Goal: Task Accomplishment & Management: Use online tool/utility

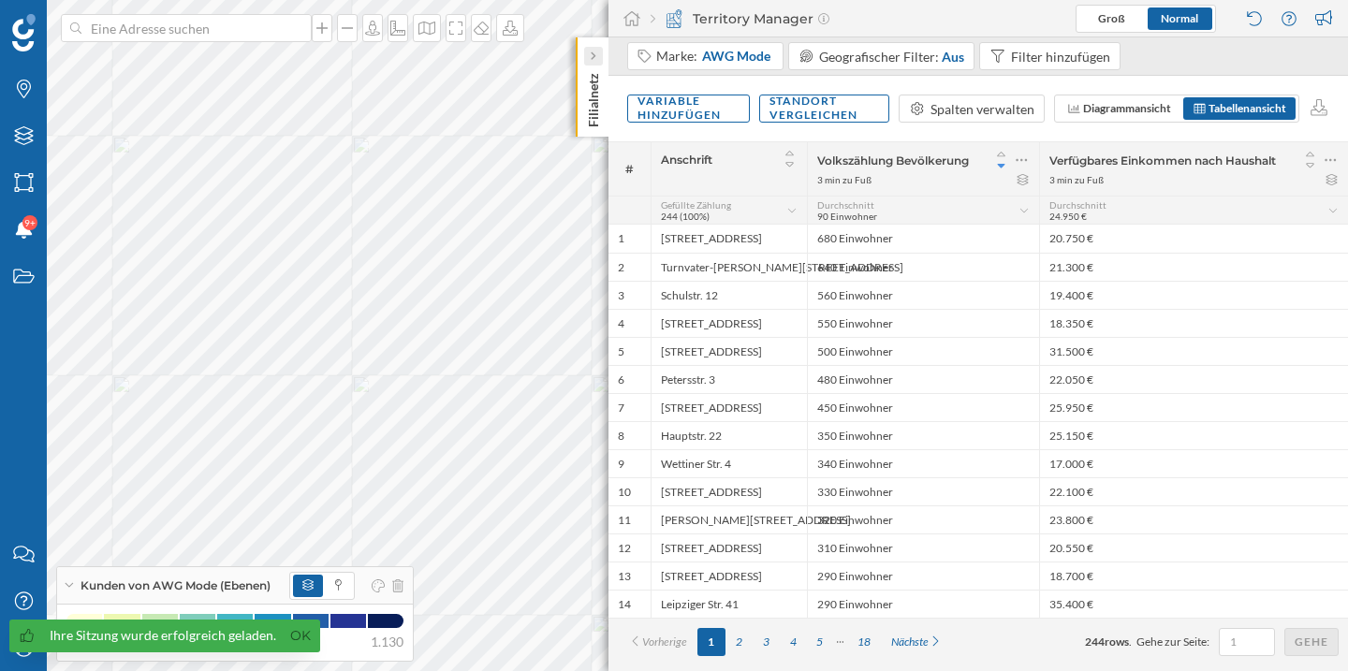
click at [587, 51] on div at bounding box center [593, 56] width 19 height 19
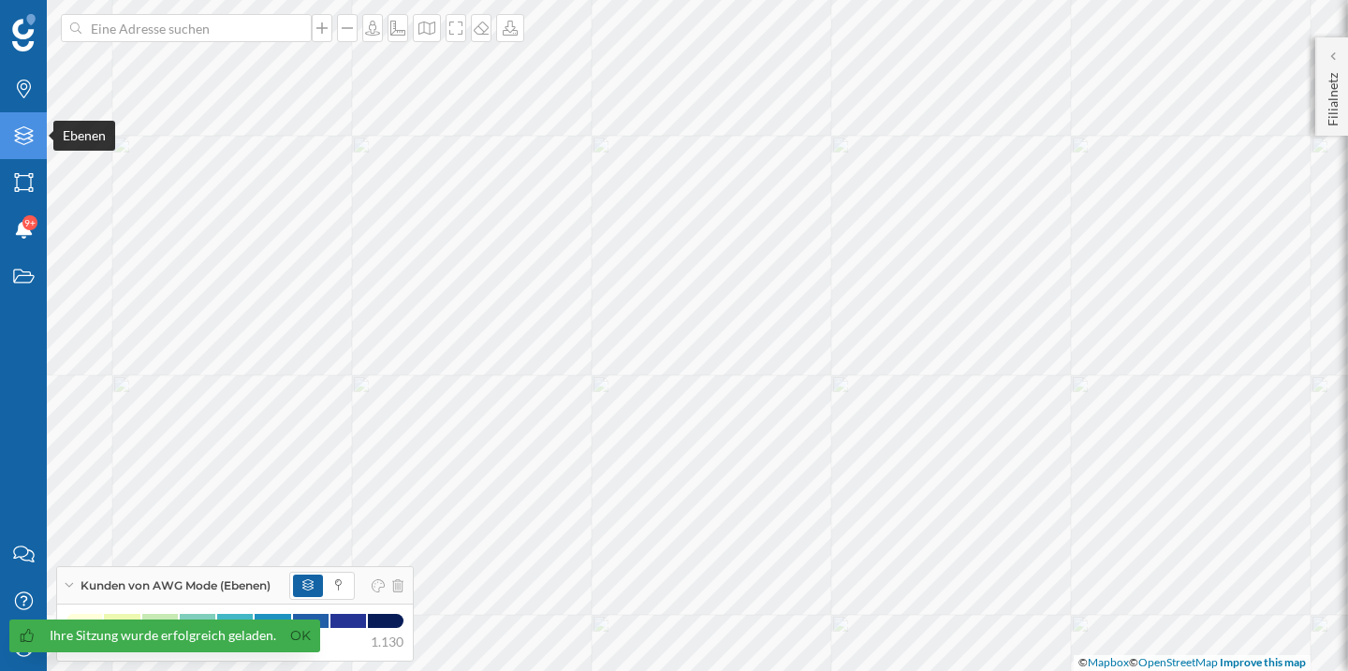
click at [29, 124] on div "Ebenen" at bounding box center [23, 135] width 47 height 47
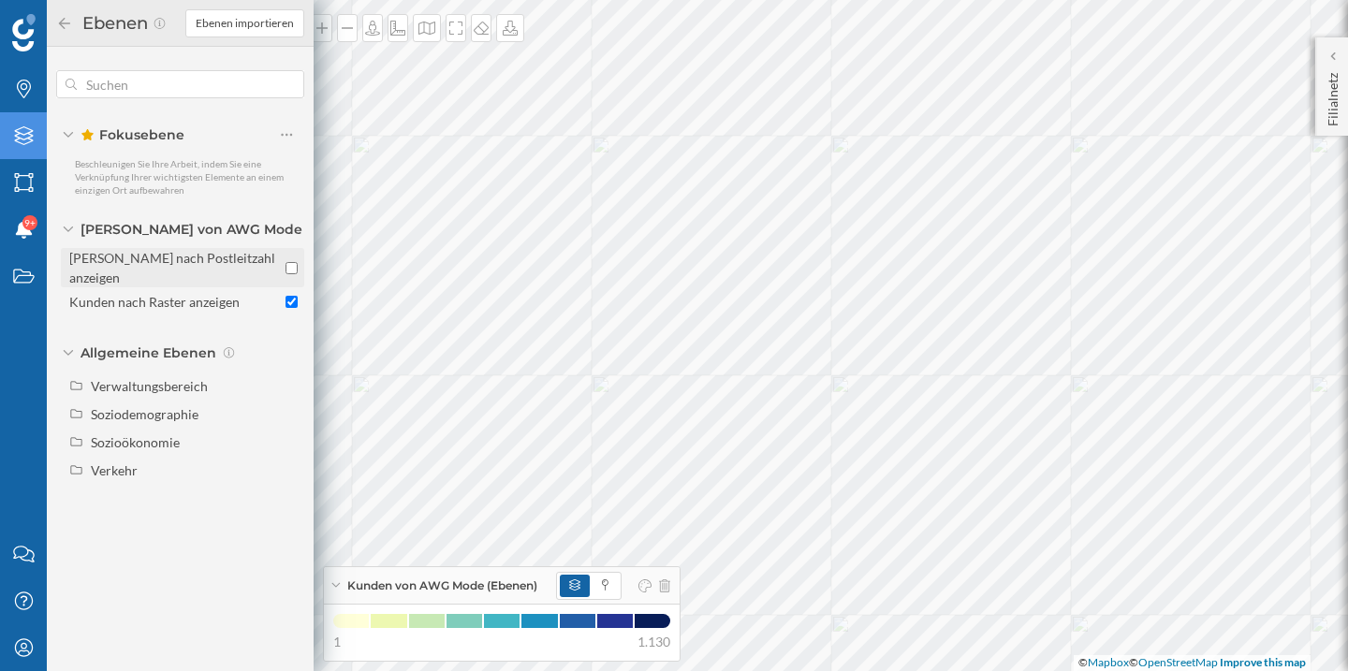
click at [293, 269] on div at bounding box center [291, 267] width 12 height 39
click at [293, 269] on input "Kunden nach Postleitzahl anzeigen" at bounding box center [291, 268] width 12 height 12
checkbox input "true"
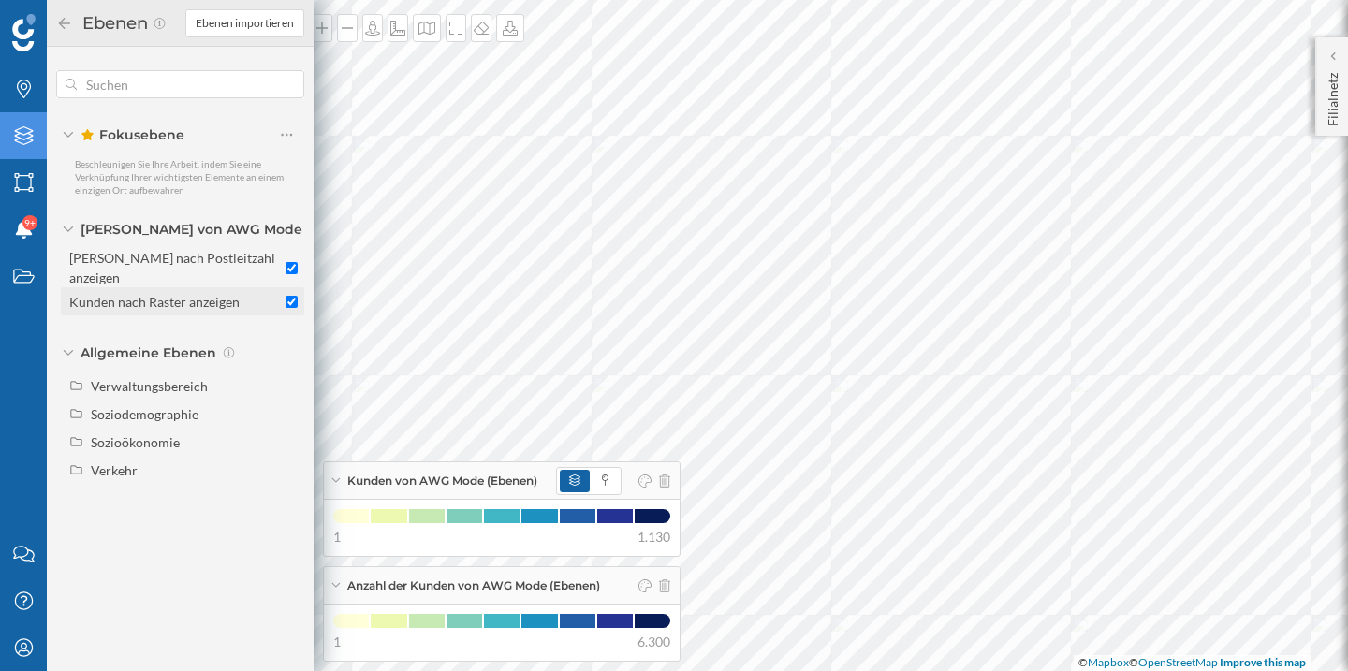
click at [291, 296] on input "Kunden nach Raster anzeigen" at bounding box center [291, 302] width 12 height 12
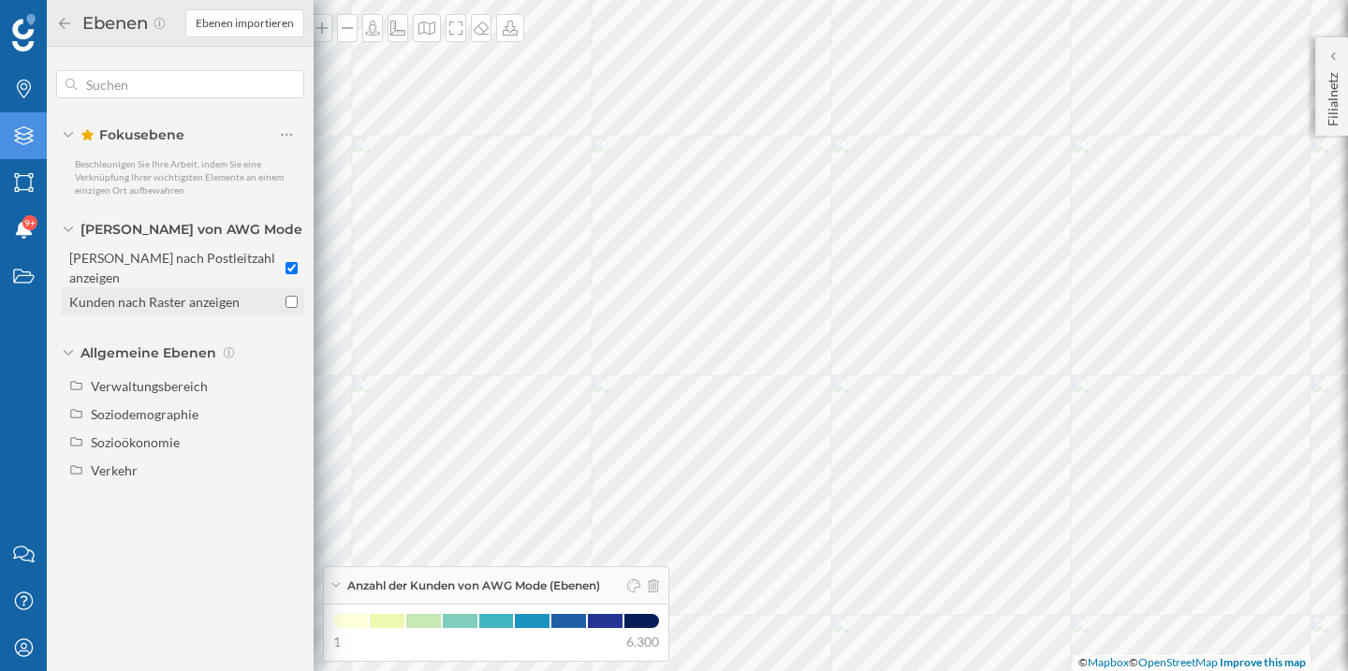
click at [291, 296] on input "Kunden nach Raster anzeigen" at bounding box center [291, 302] width 12 height 12
checkbox input "true"
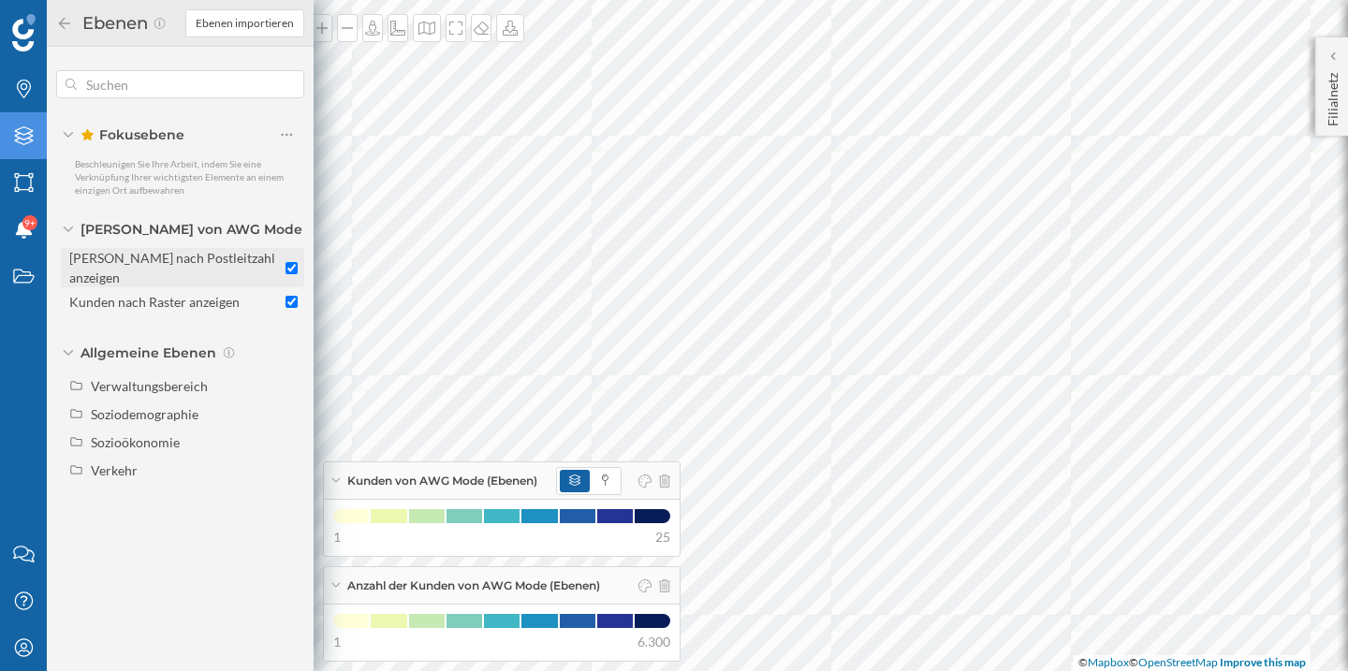
click at [291, 262] on input "Kunden nach Postleitzahl anzeigen" at bounding box center [291, 268] width 12 height 12
checkbox input "false"
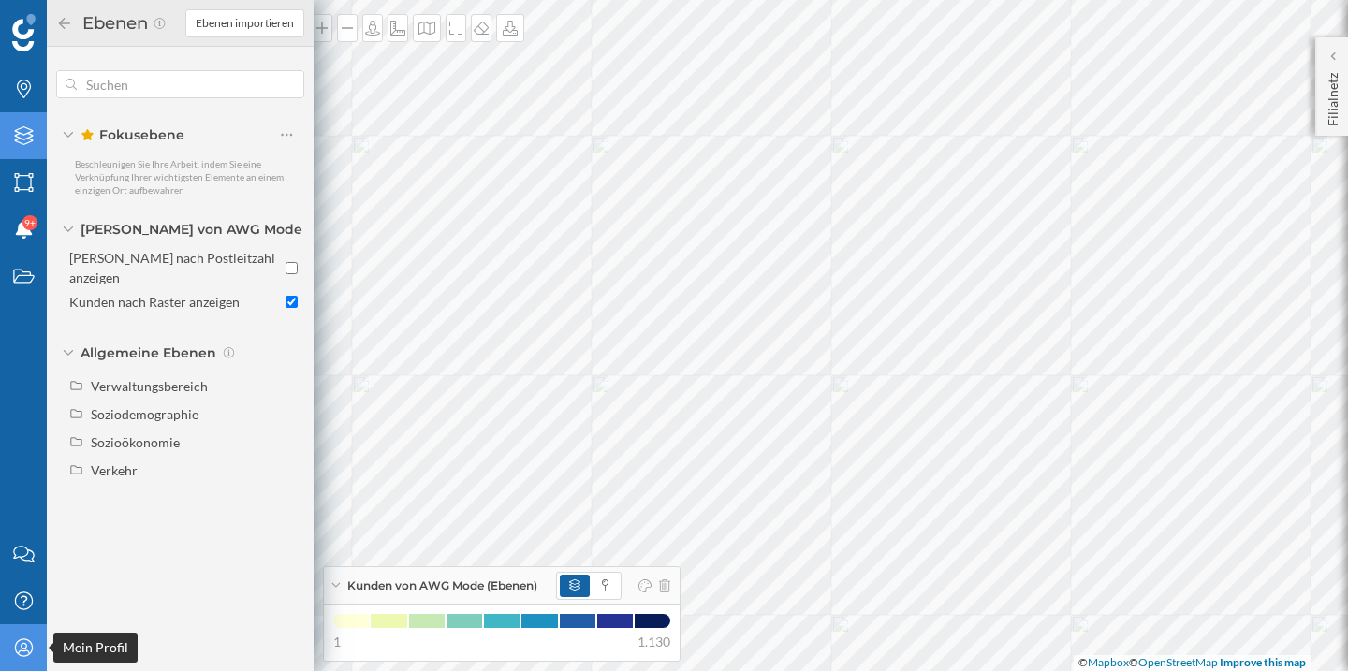
click at [25, 645] on icon at bounding box center [23, 647] width 18 height 18
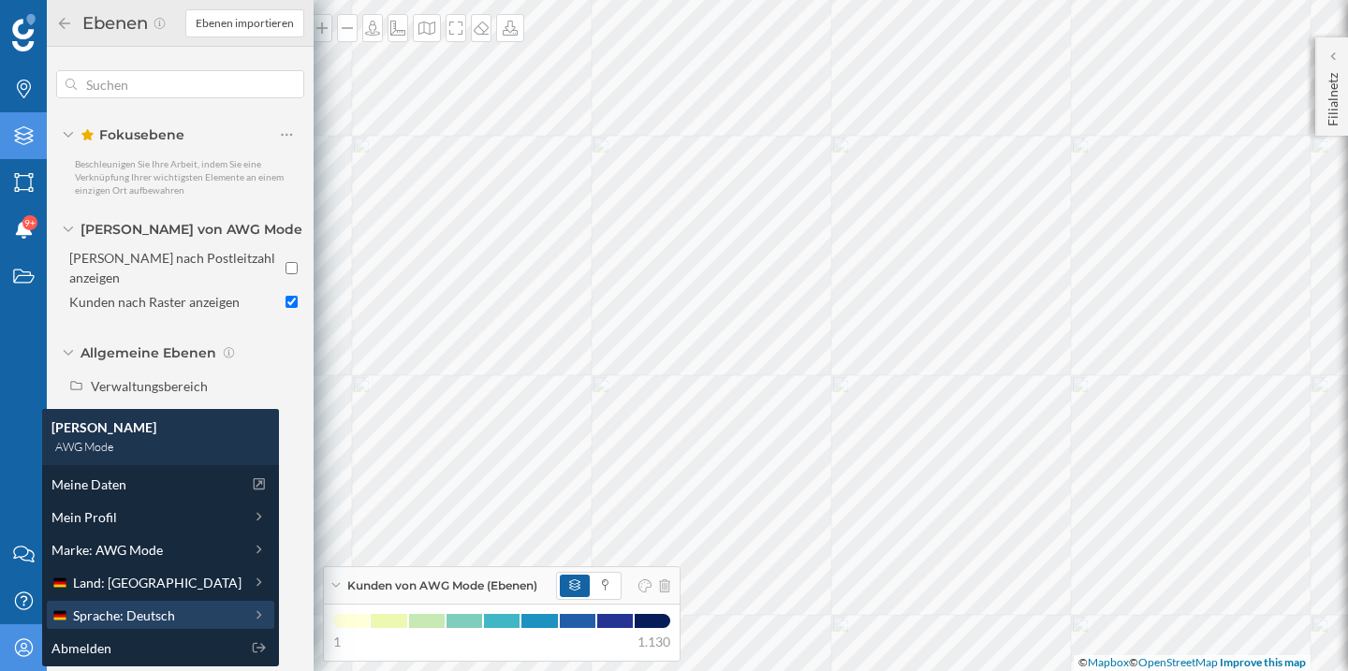
click at [138, 617] on span "Sprache: Deutsch" at bounding box center [124, 616] width 102 height 20
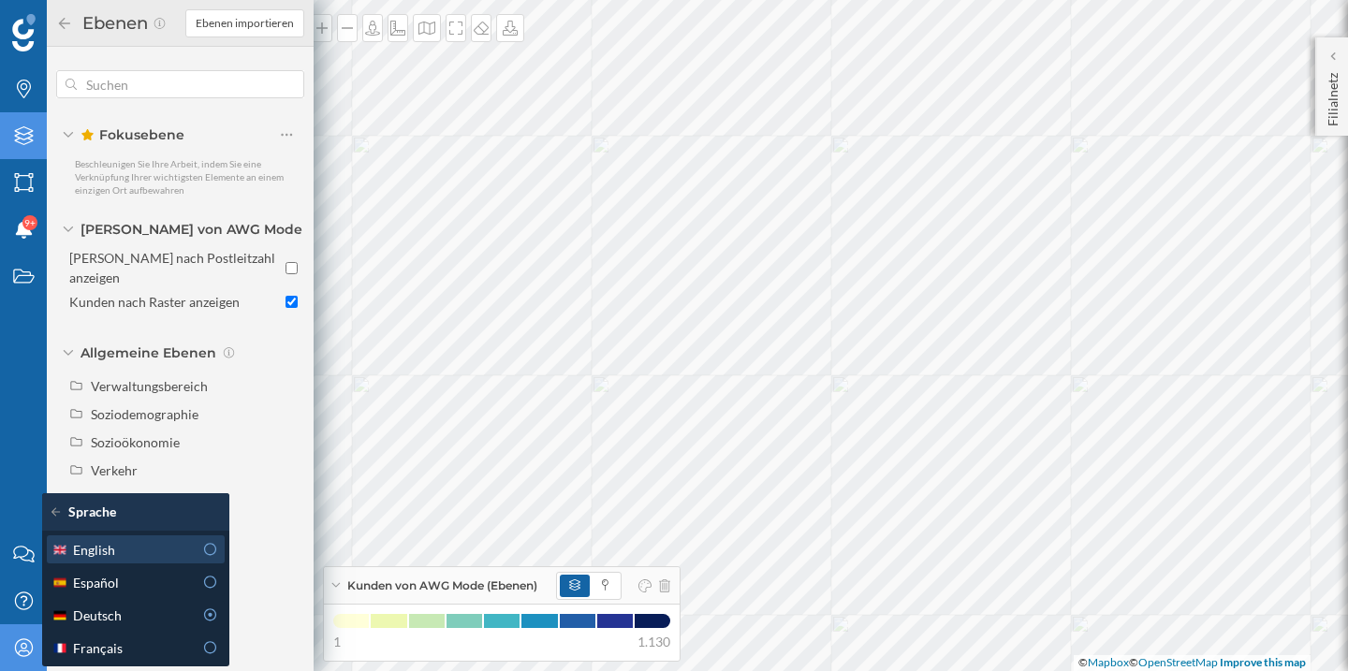
click at [207, 549] on icon at bounding box center [210, 549] width 17 height 13
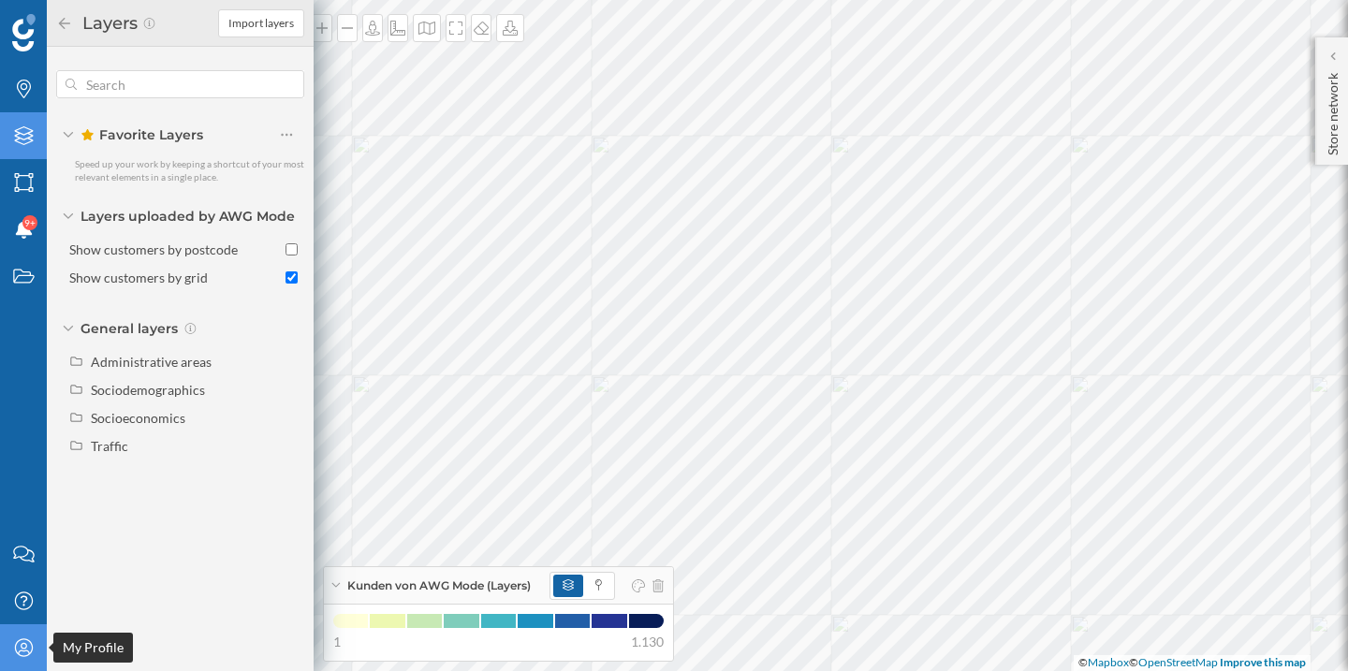
click at [14, 660] on div "My Profile" at bounding box center [23, 647] width 47 height 47
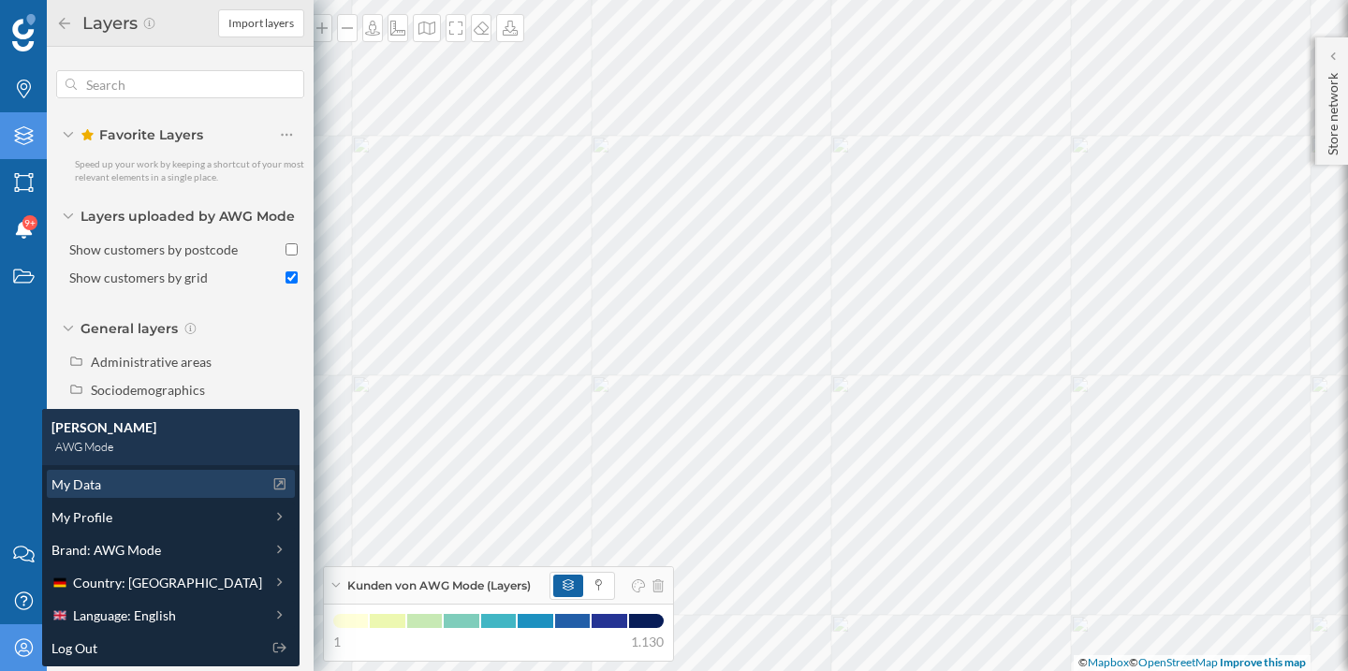
click at [89, 478] on span "My Data" at bounding box center [76, 485] width 50 height 20
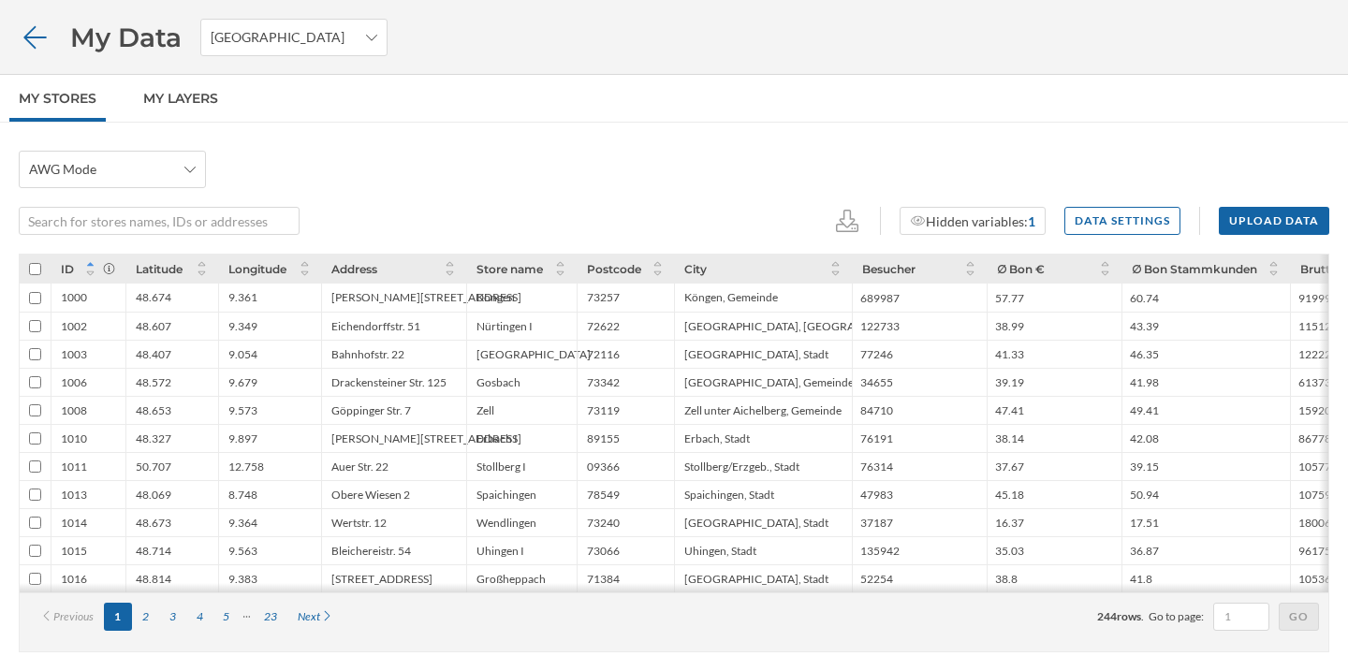
click at [50, 37] on icon at bounding box center [35, 37] width 33 height 26
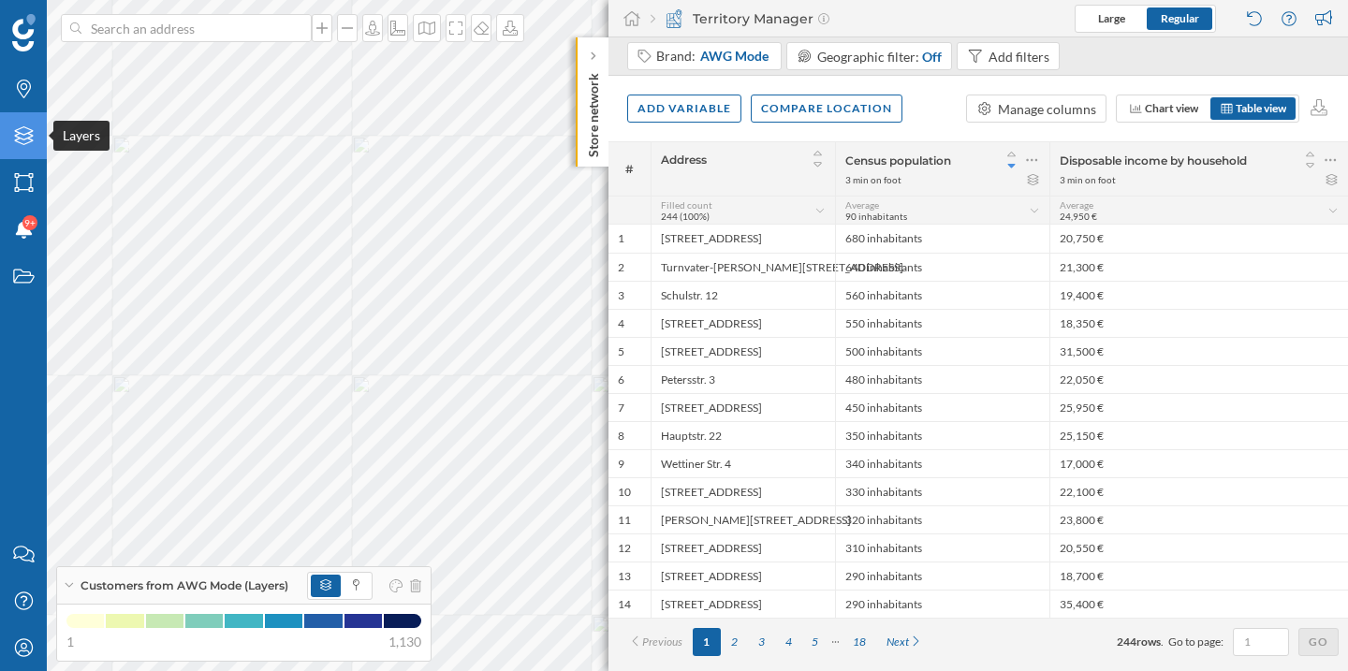
click at [27, 126] on icon "Layers" at bounding box center [23, 135] width 23 height 19
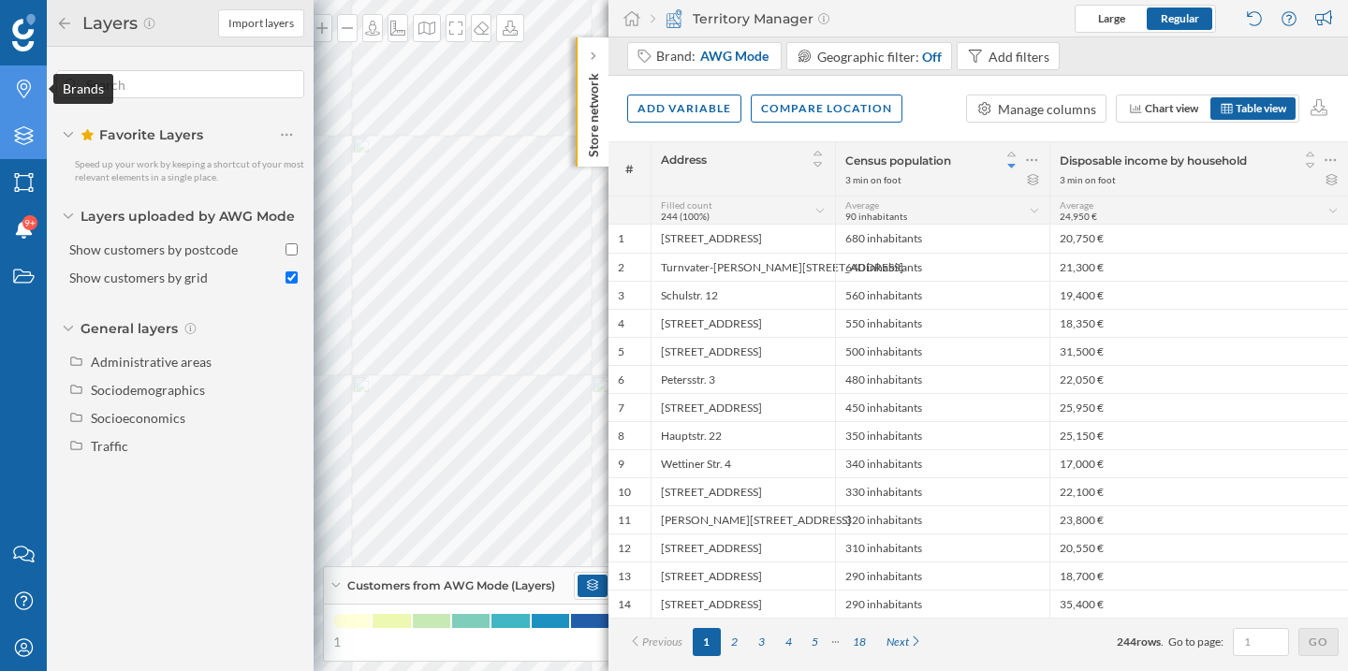
click at [23, 81] on icon "Brands" at bounding box center [23, 89] width 23 height 19
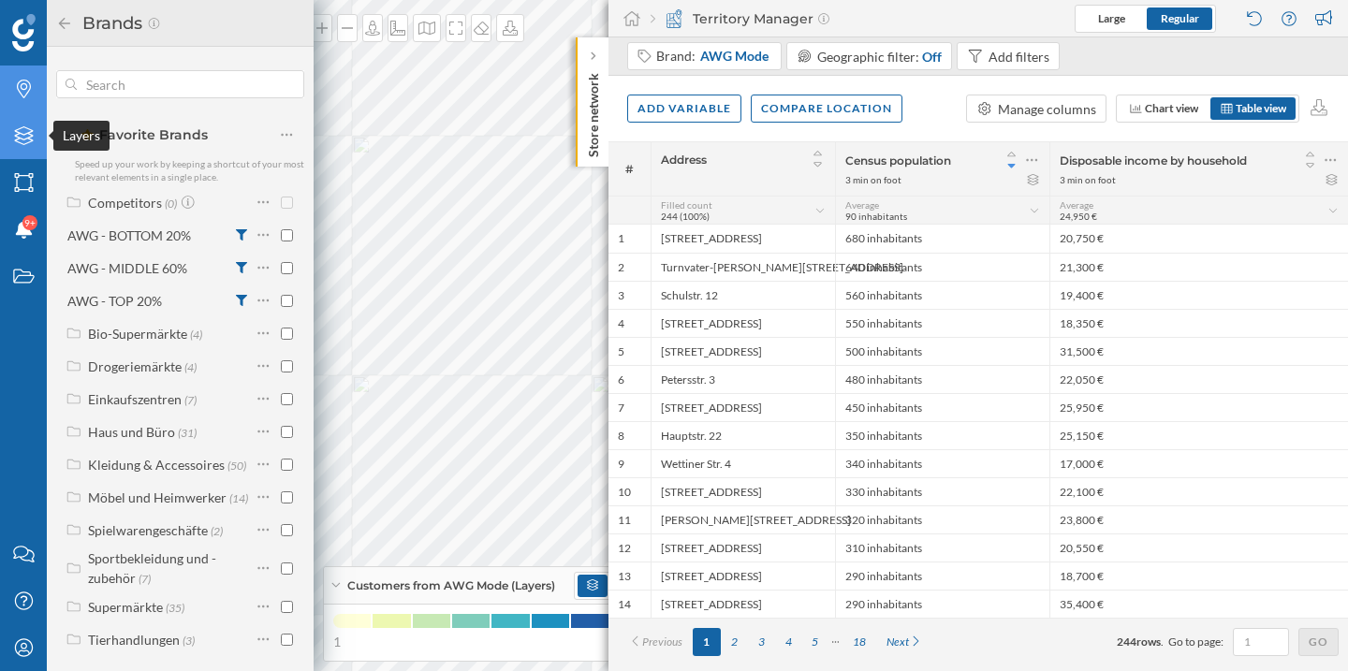
click at [27, 123] on div "Layers" at bounding box center [23, 135] width 47 height 47
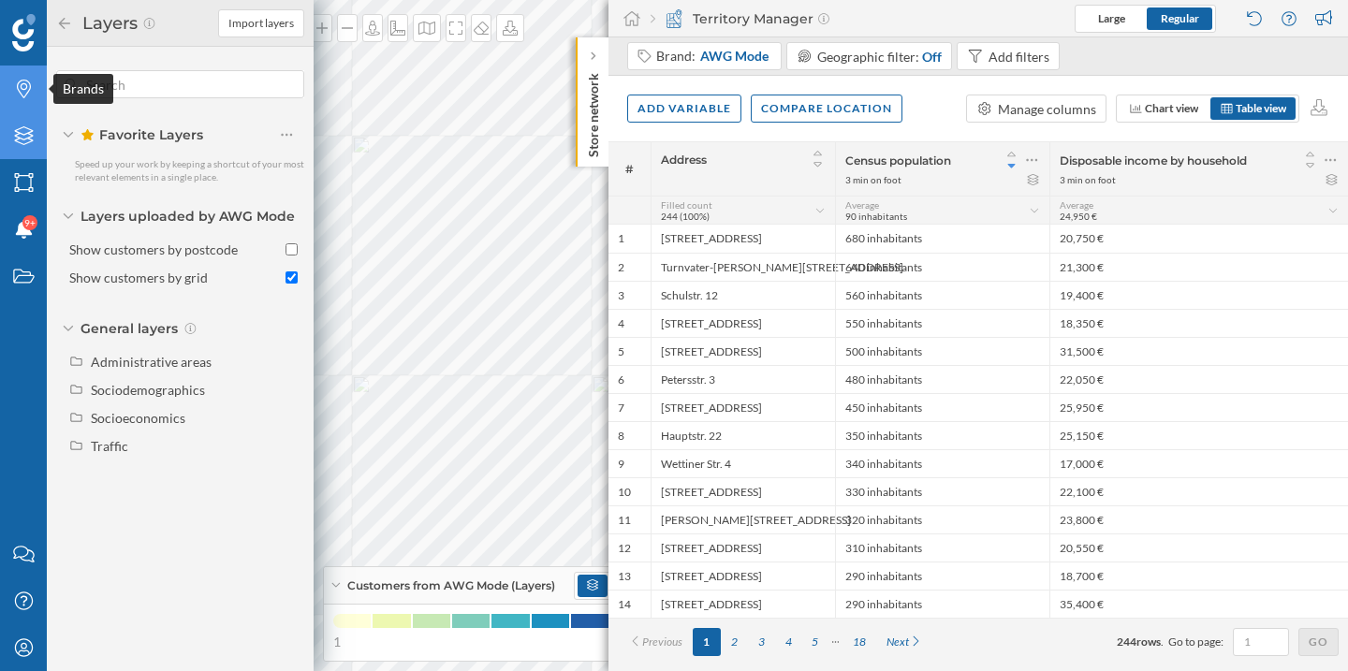
click at [9, 91] on div "Brands" at bounding box center [23, 89] width 47 height 47
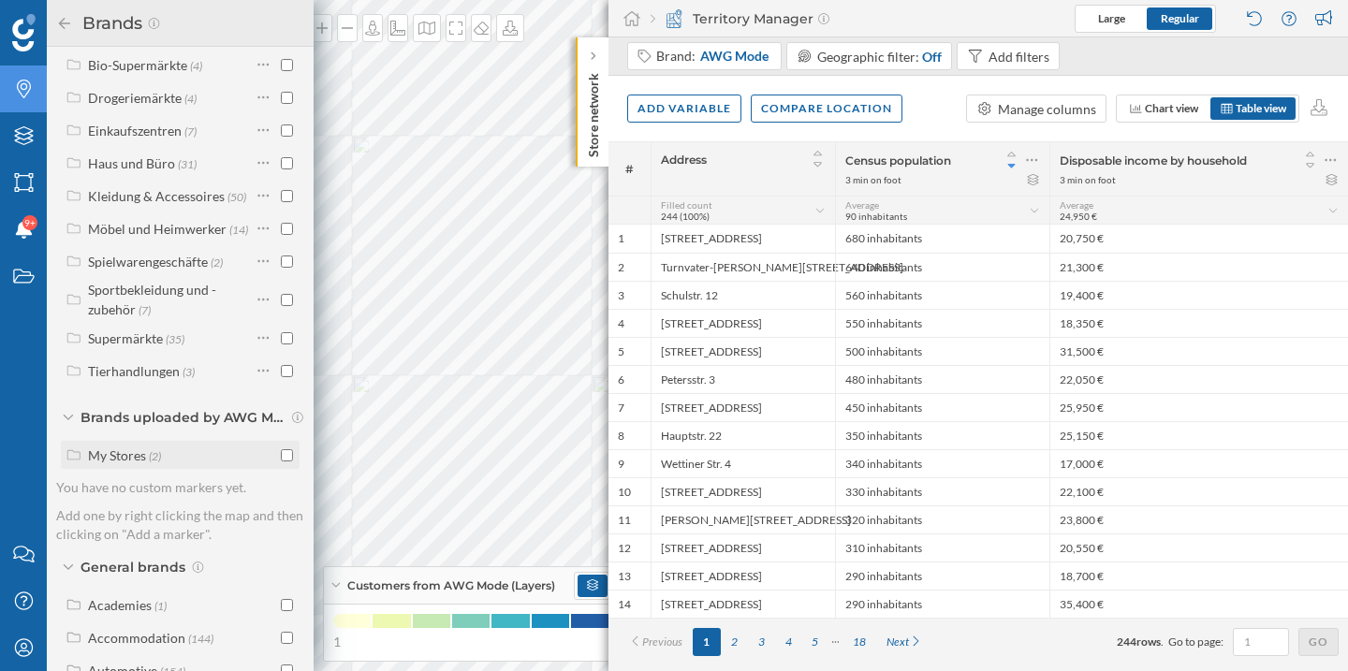
scroll to position [273, 0]
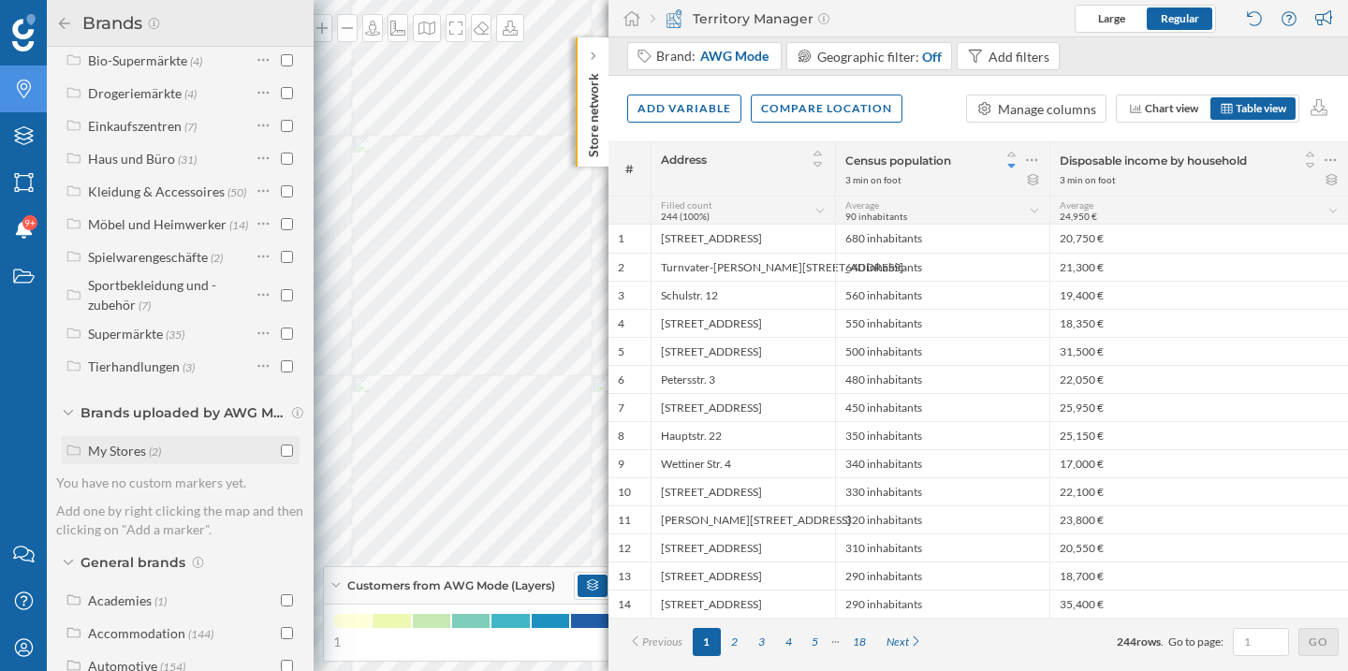
click at [163, 454] on div "My Stores (2)" at bounding box center [182, 451] width 188 height 20
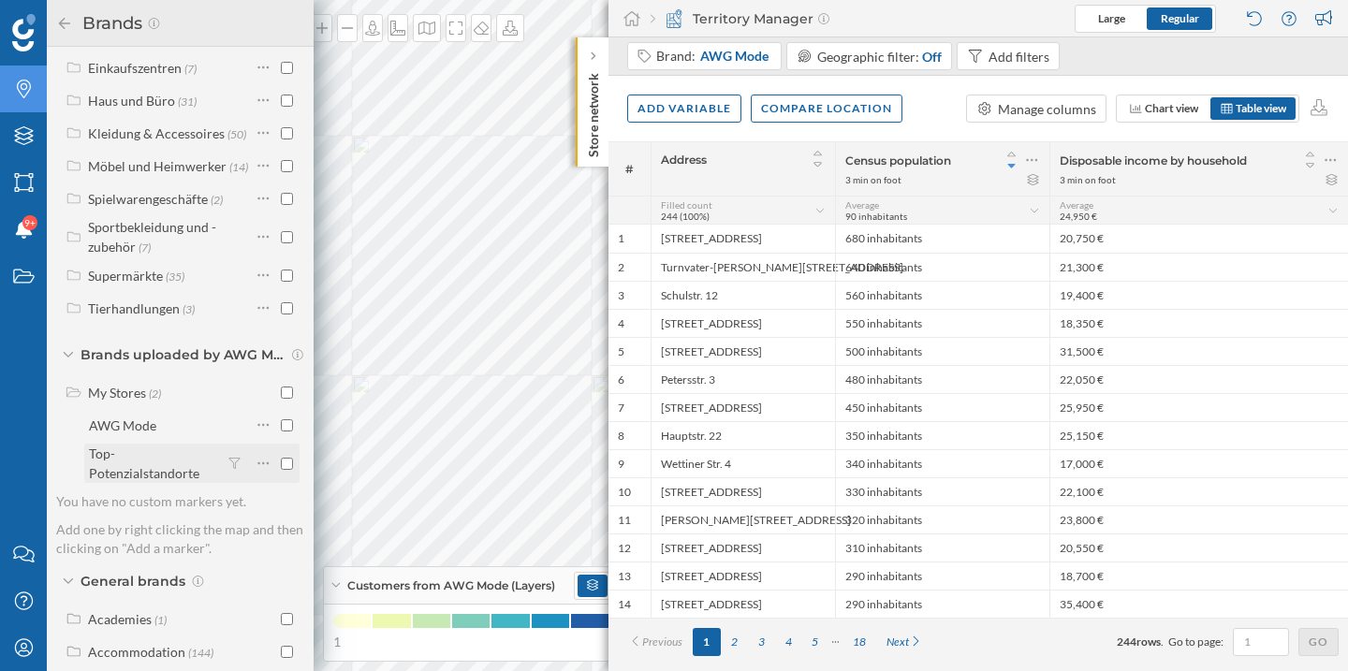
scroll to position [332, 0]
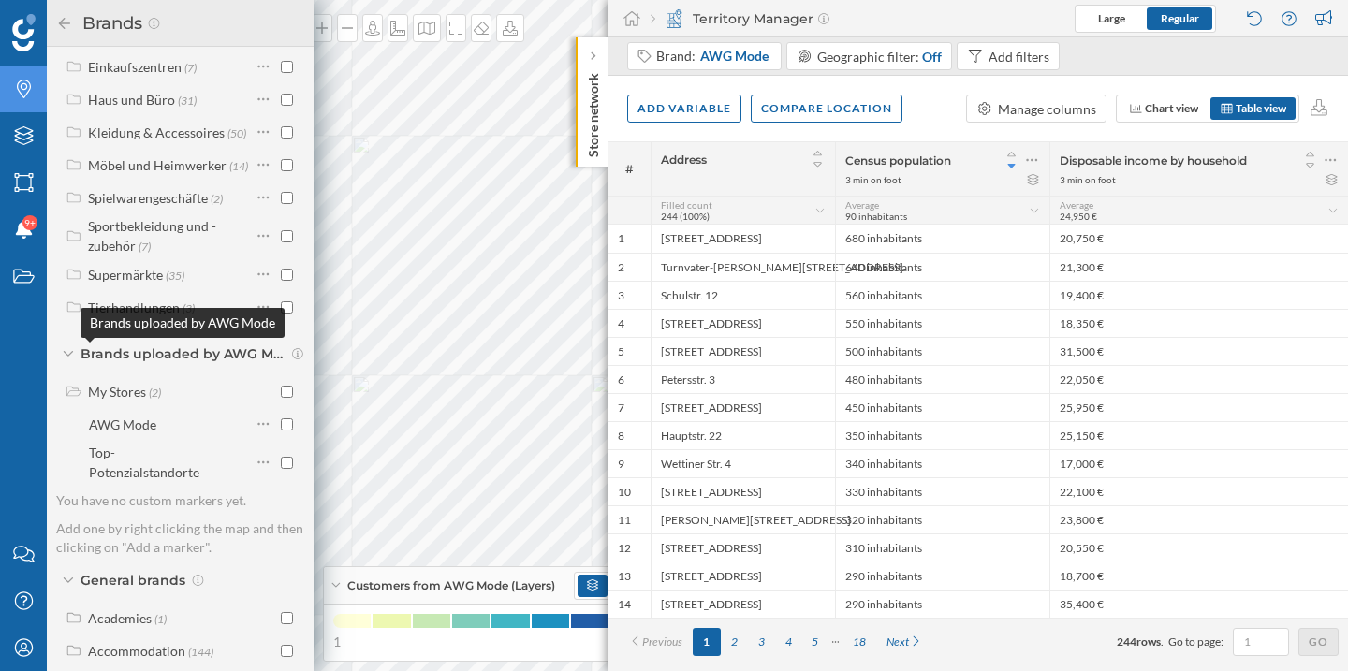
click at [166, 357] on span "Brands uploaded by AWG Mode" at bounding box center [183, 353] width 206 height 19
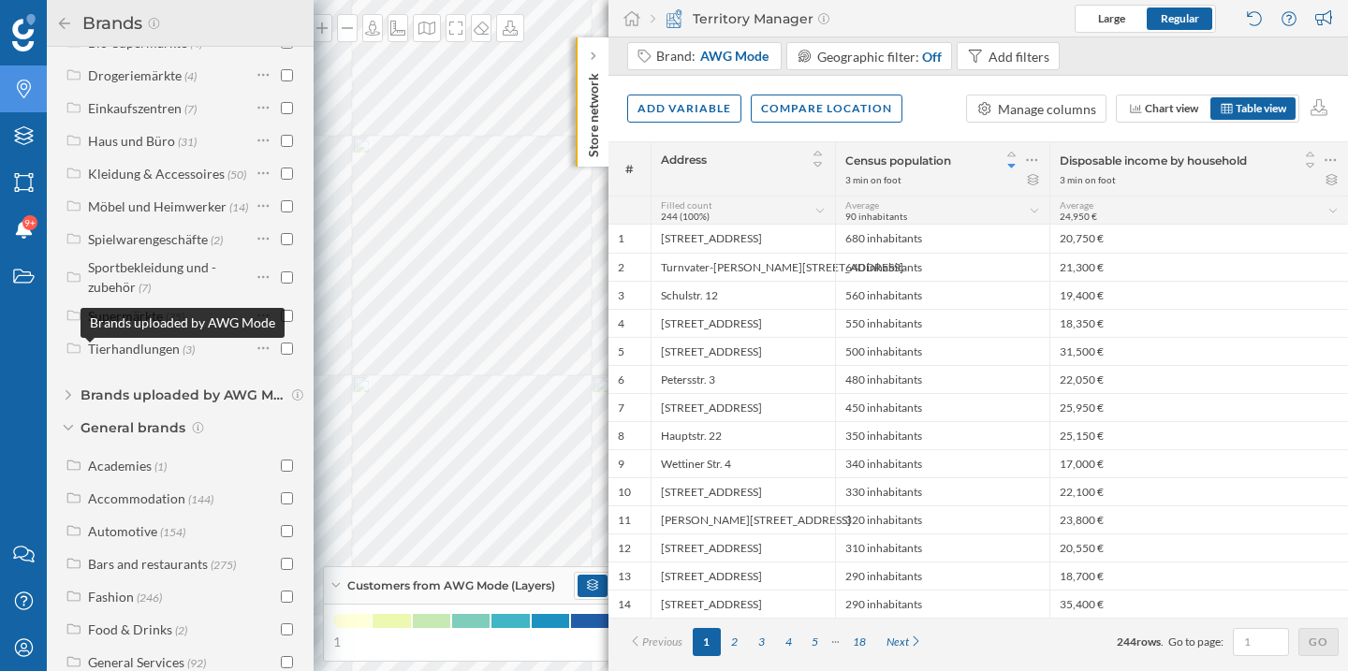
scroll to position [238, 0]
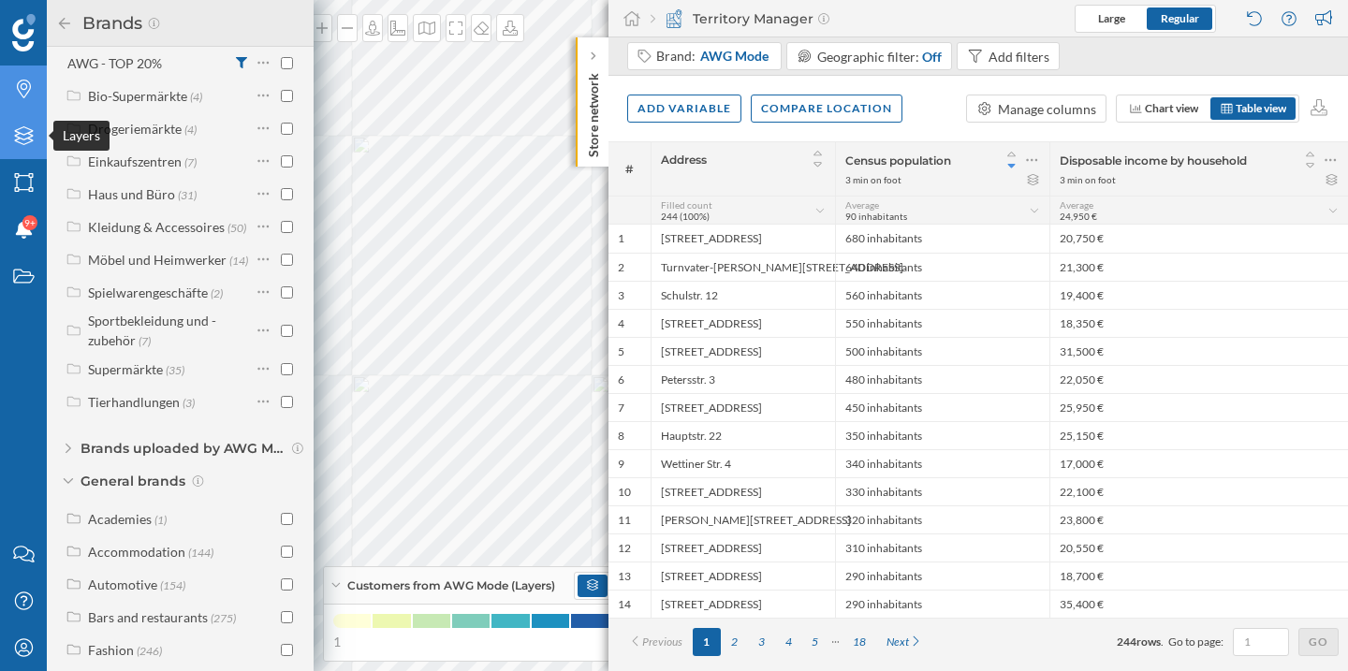
click at [22, 148] on div "Layers" at bounding box center [23, 135] width 47 height 47
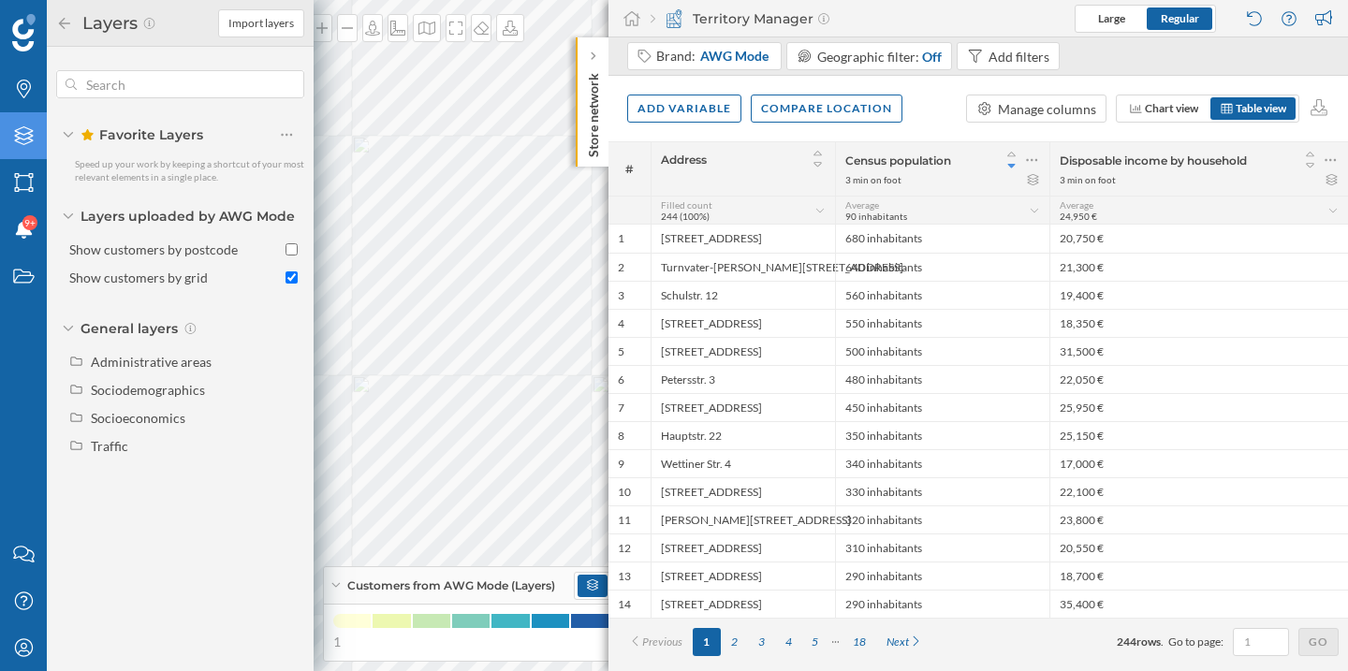
click at [70, 129] on div "Favorite Layers" at bounding box center [180, 135] width 248 height 26
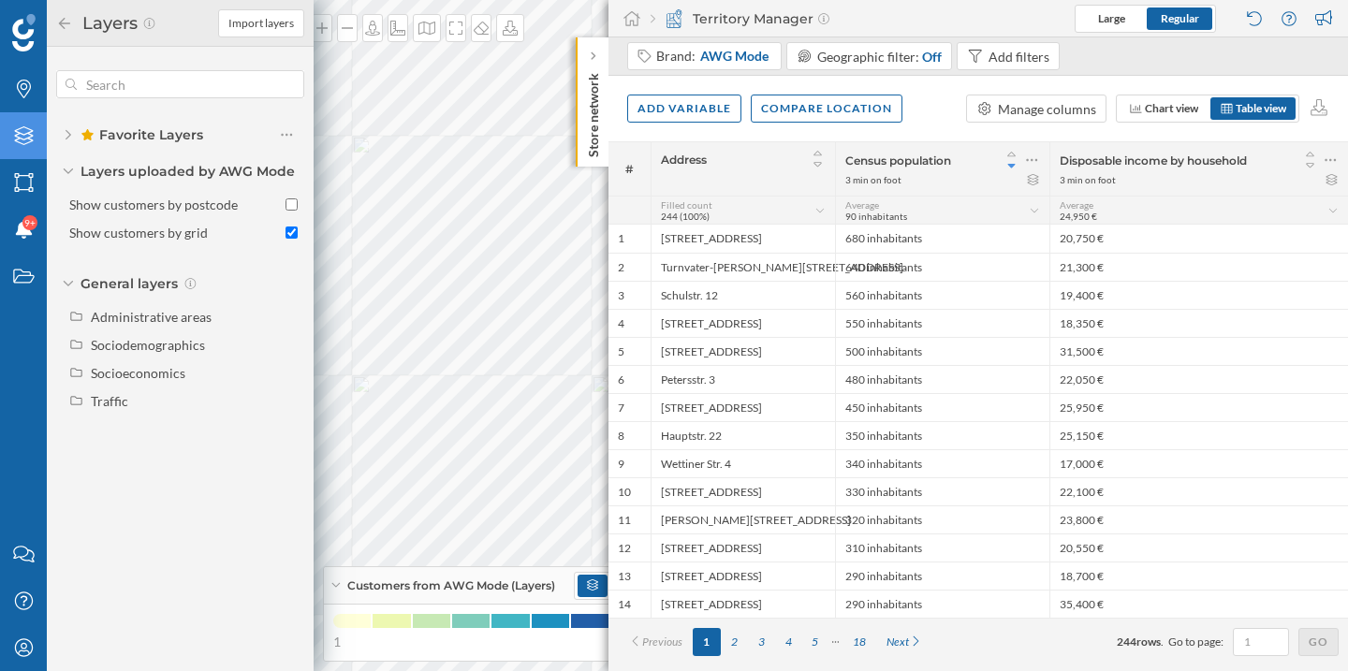
click at [70, 129] on icon at bounding box center [69, 134] width 6 height 11
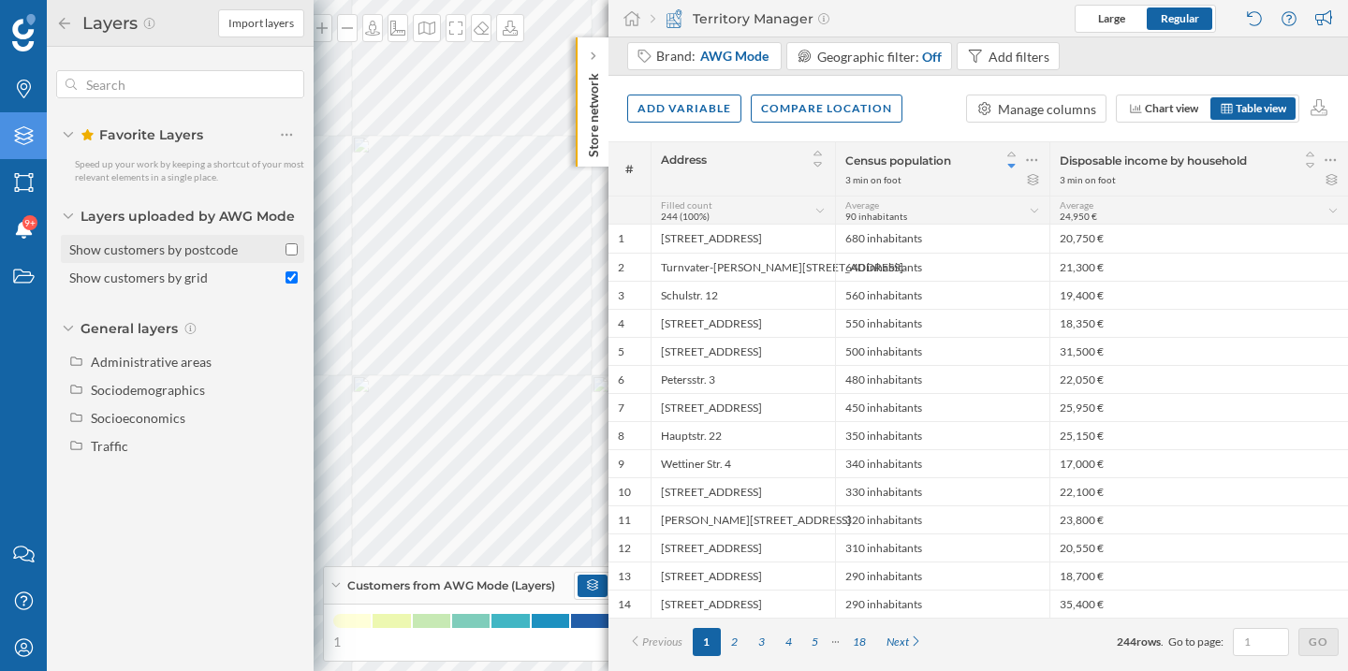
click at [178, 248] on div "Show customers by postcode" at bounding box center [153, 249] width 168 height 16
click at [285, 248] on input "Show customers by postcode" at bounding box center [291, 249] width 12 height 12
checkbox input "true"
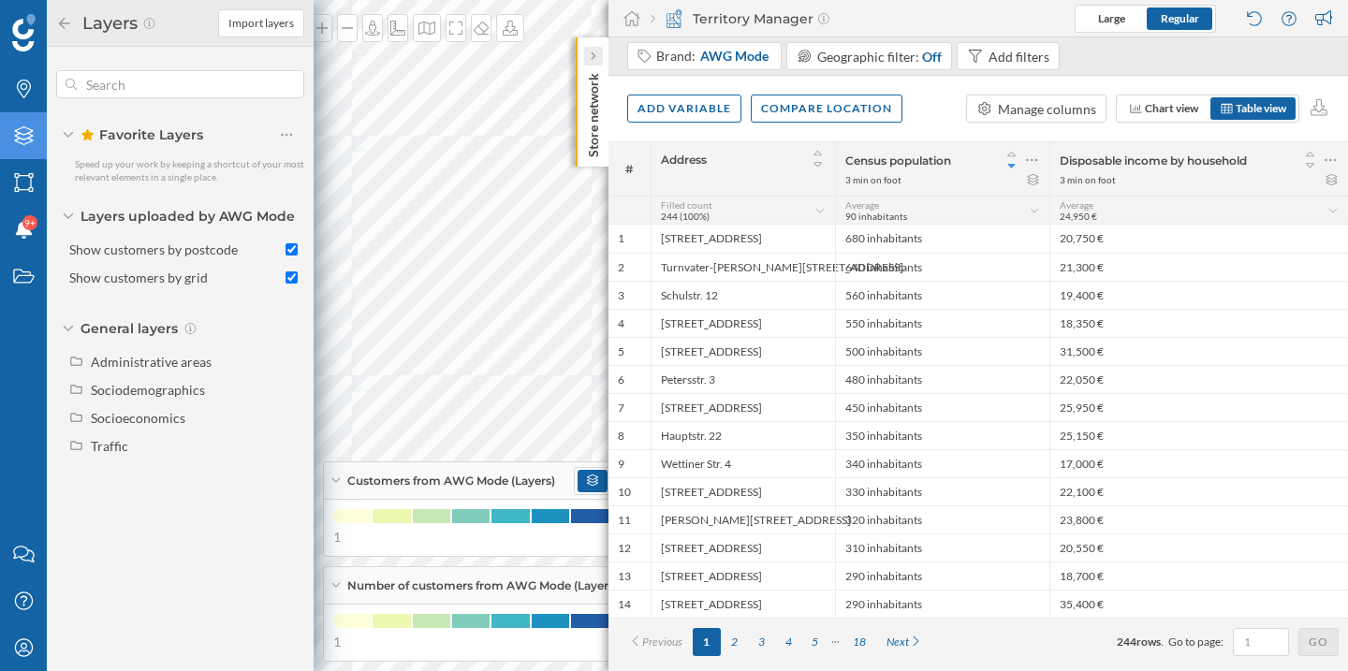
click at [590, 56] on icon at bounding box center [593, 55] width 6 height 9
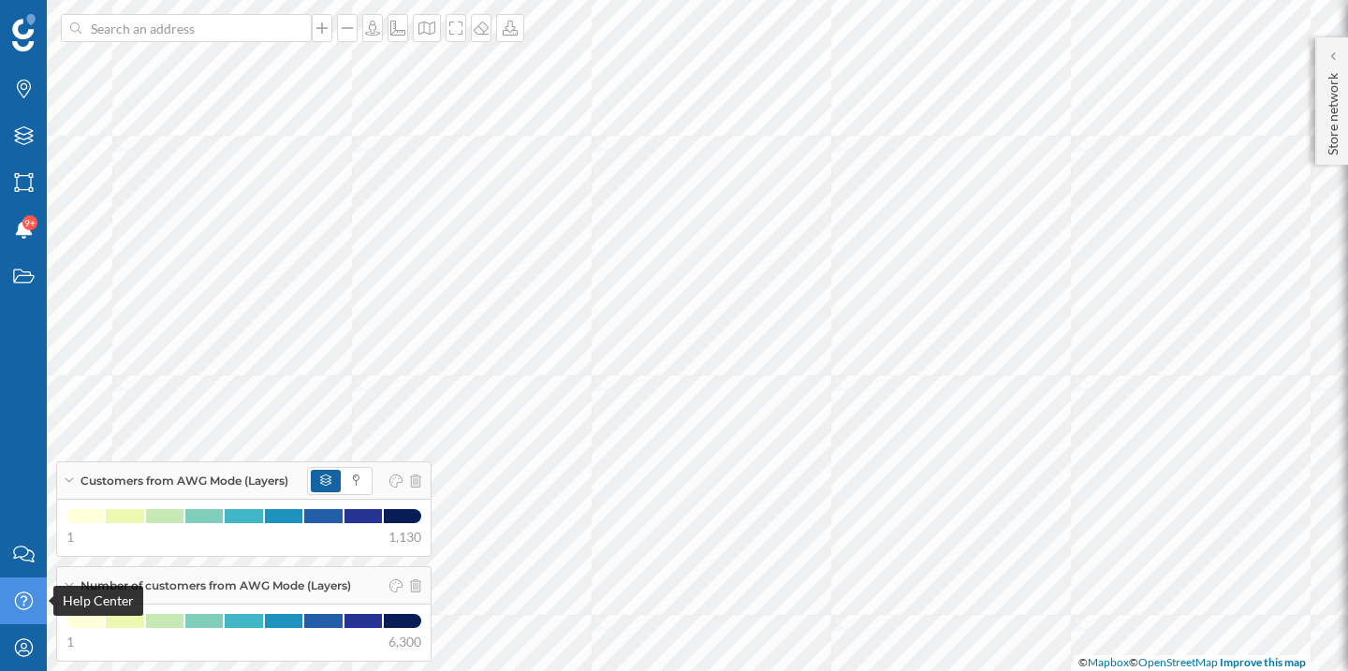
click at [23, 606] on icon at bounding box center [23, 601] width 18 height 18
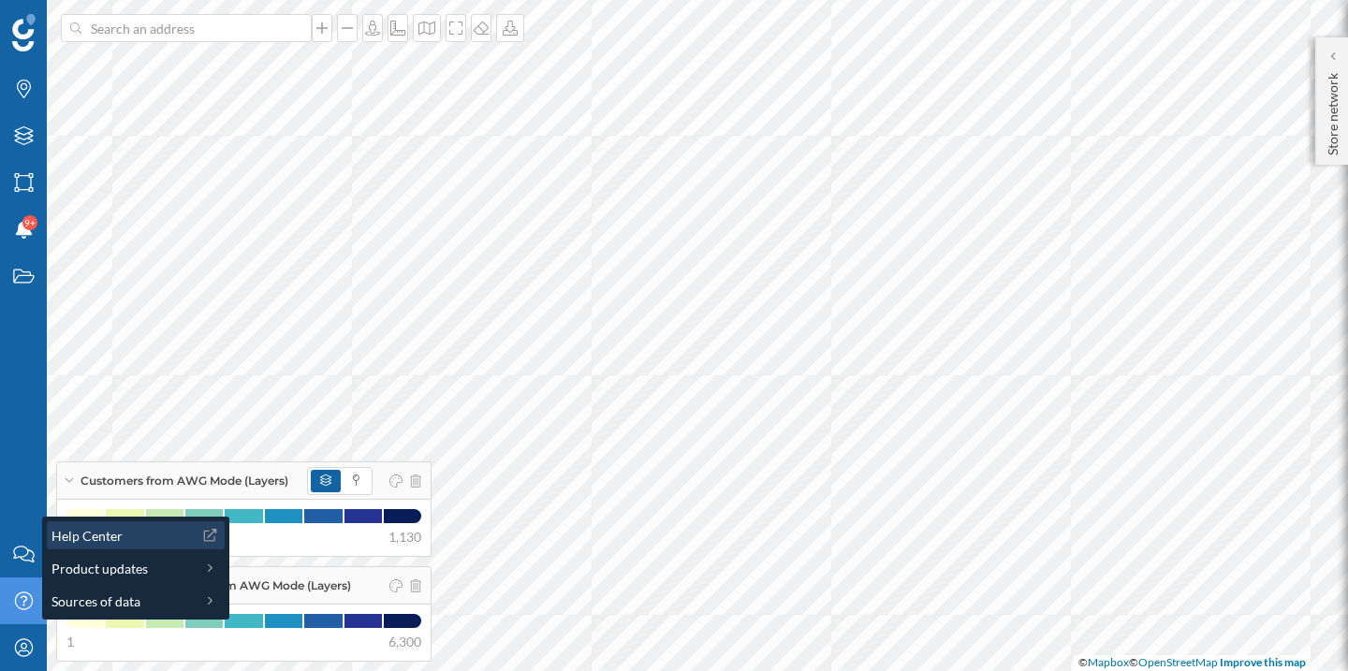
click at [127, 536] on div "Help Center" at bounding box center [121, 536] width 141 height 20
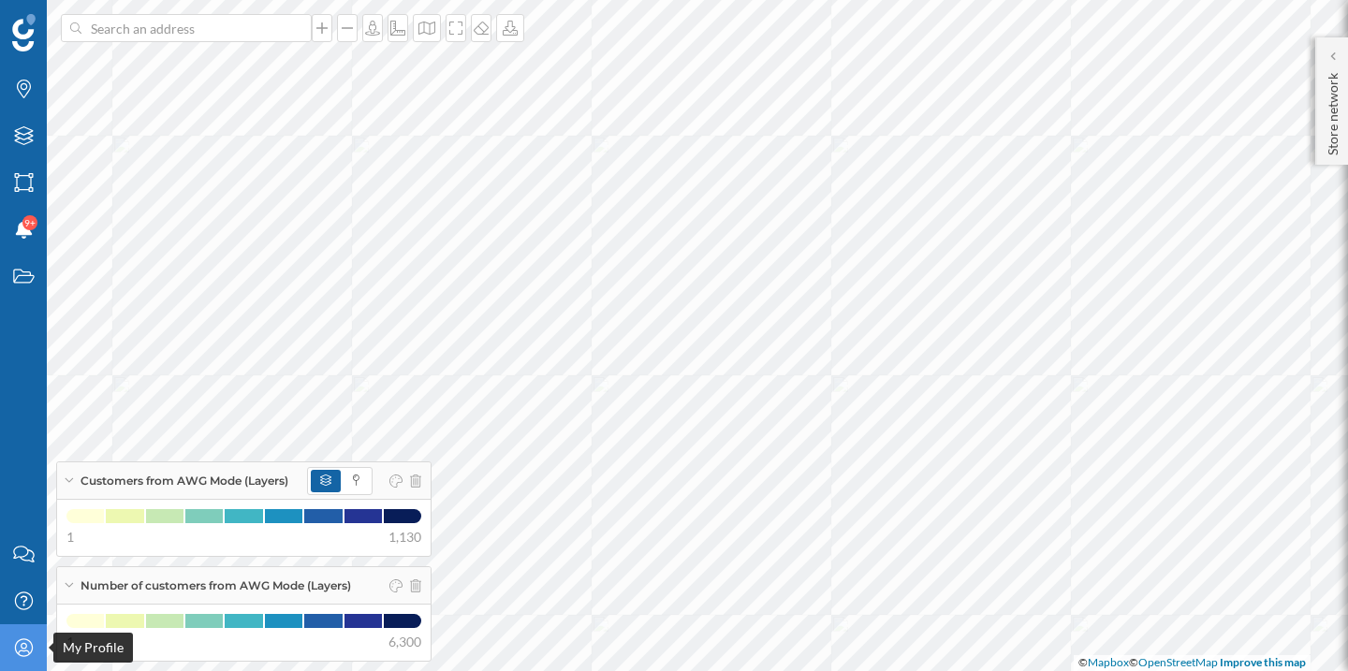
click at [26, 661] on div "My Profile" at bounding box center [23, 647] width 47 height 47
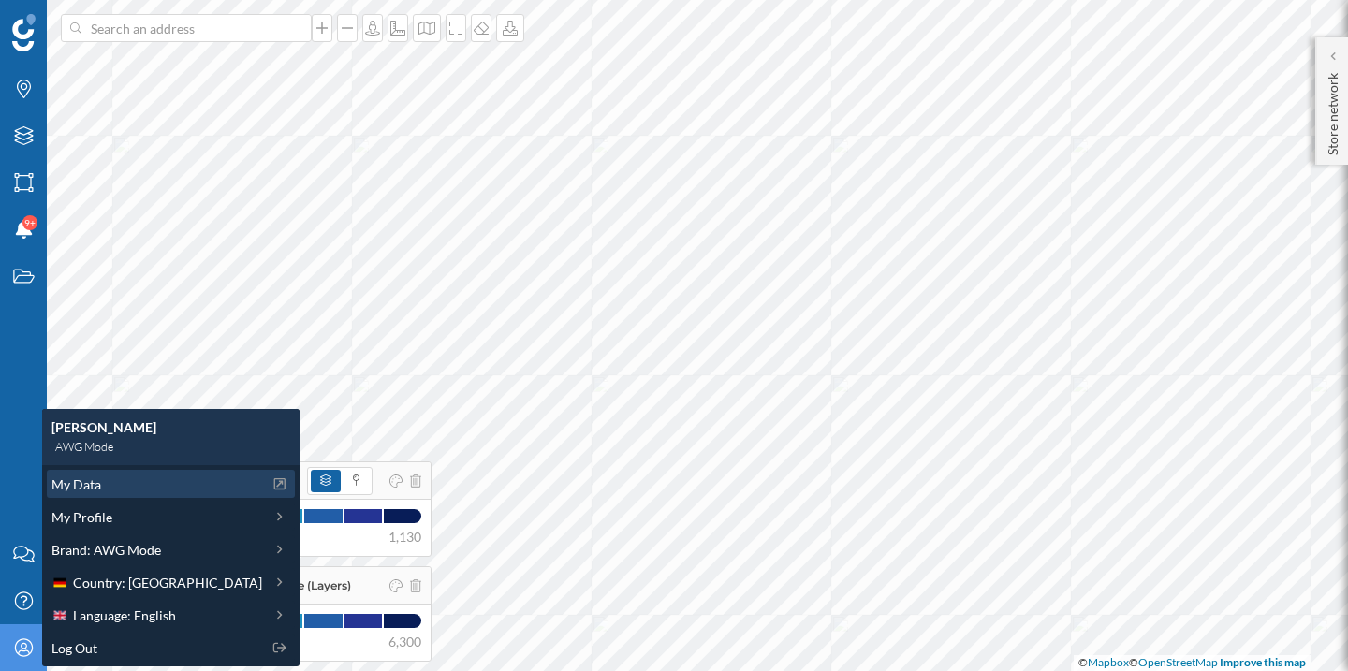
click at [96, 486] on span "My Data" at bounding box center [76, 485] width 50 height 20
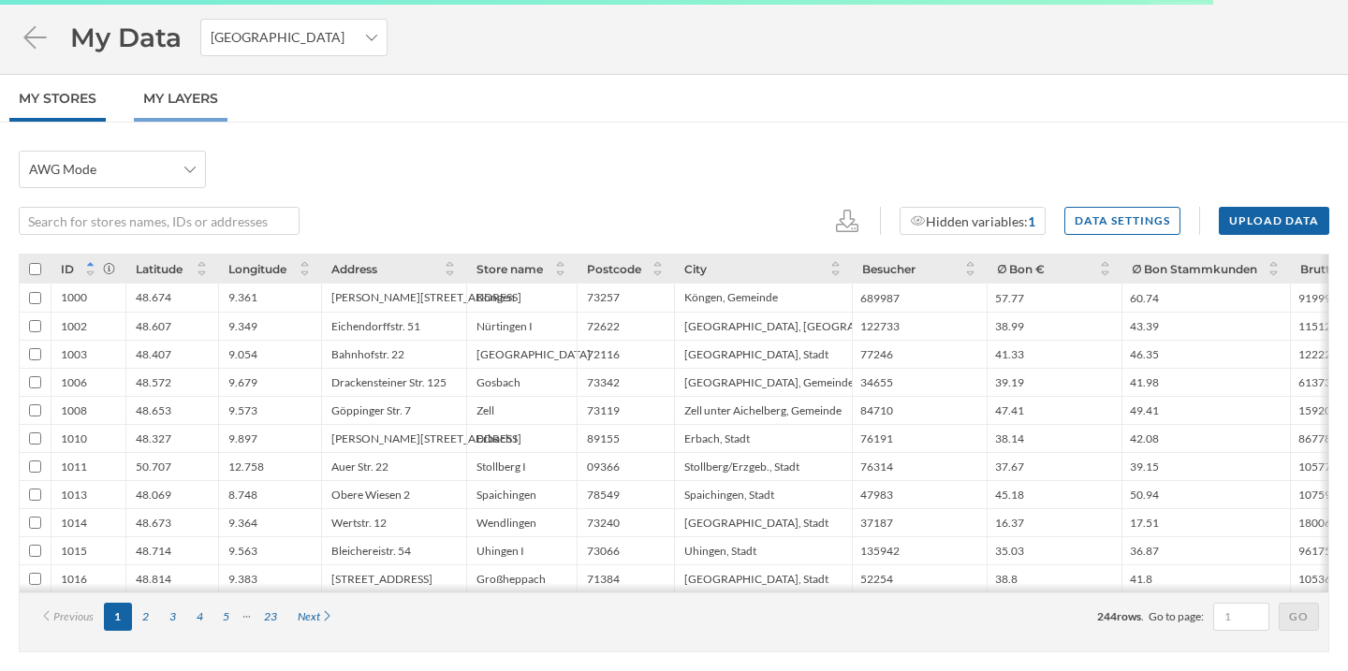
click at [213, 114] on link "My Layers" at bounding box center [181, 98] width 94 height 47
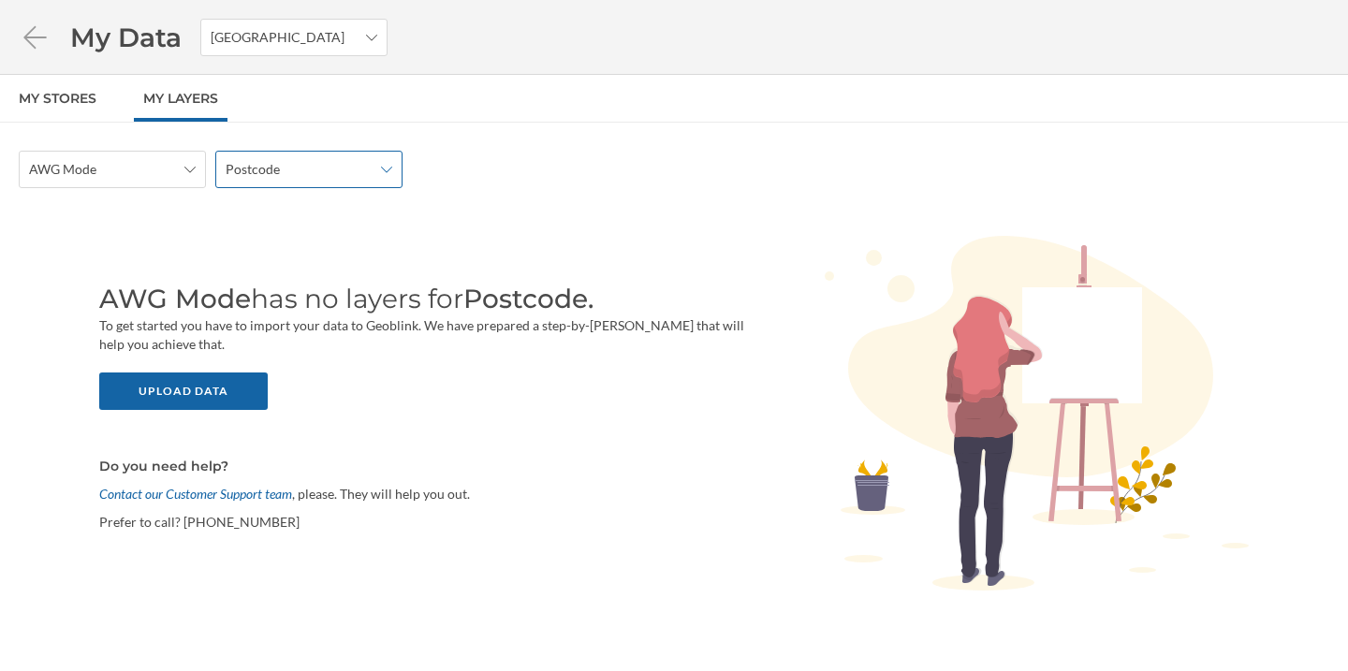
click at [274, 173] on span "Postcode" at bounding box center [253, 169] width 54 height 19
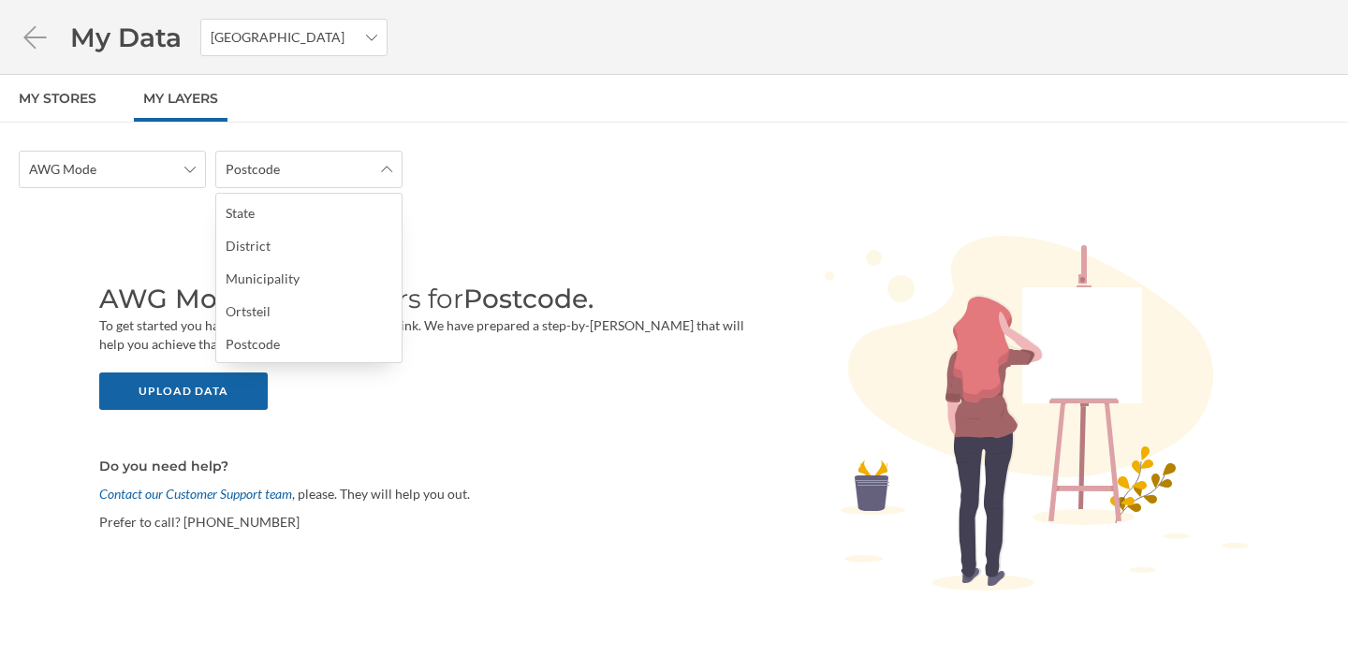
click at [189, 197] on div "AWG Mode Postcode AWG Mode has no layers for Postcode. To get started you have …" at bounding box center [674, 425] width 1348 height 549
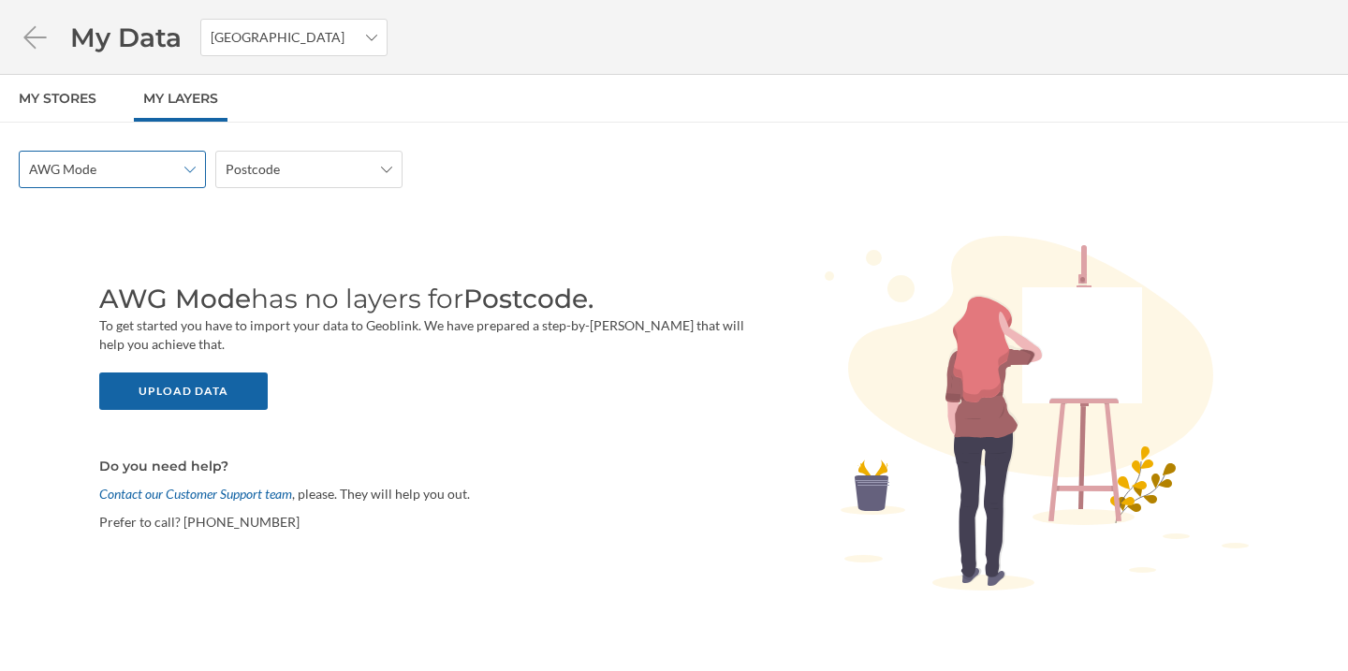
click at [196, 168] on div "AWG Mode" at bounding box center [112, 169] width 187 height 37
click at [173, 241] on div "Top-Potenzialstandorte" at bounding box center [111, 246] width 165 height 20
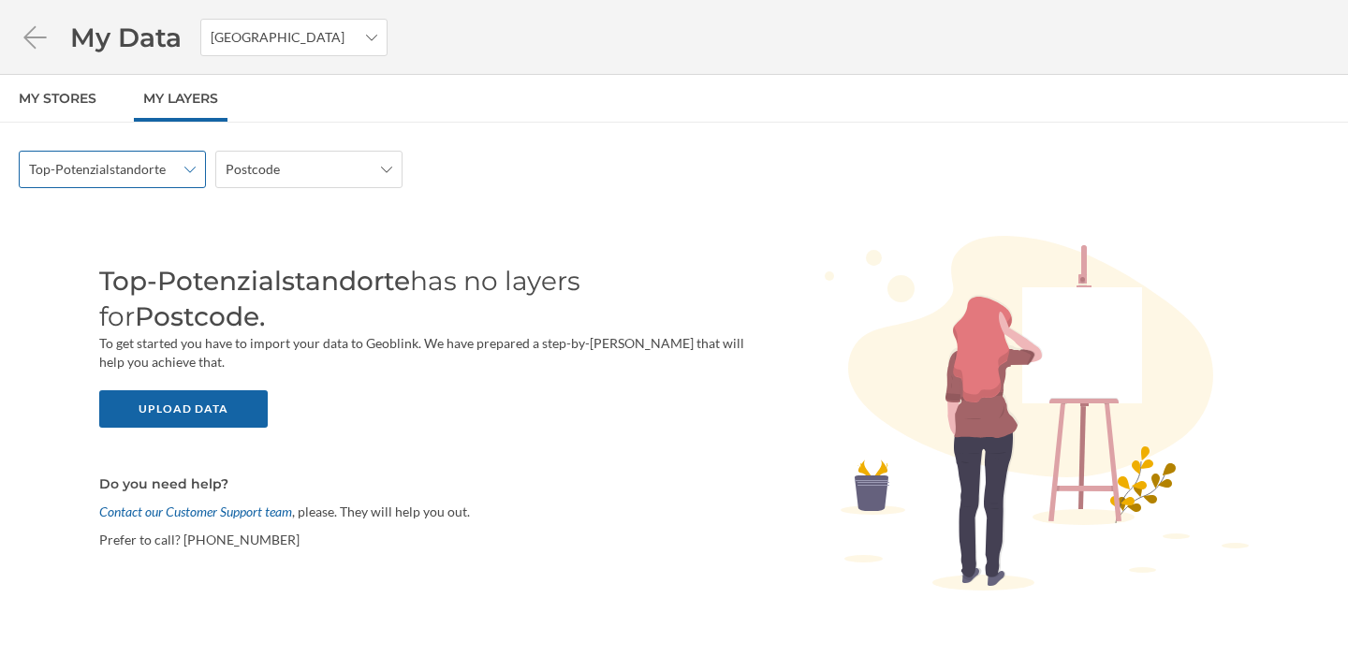
click at [188, 178] on div "Top-Potenzialstandorte" at bounding box center [112, 169] width 187 height 37
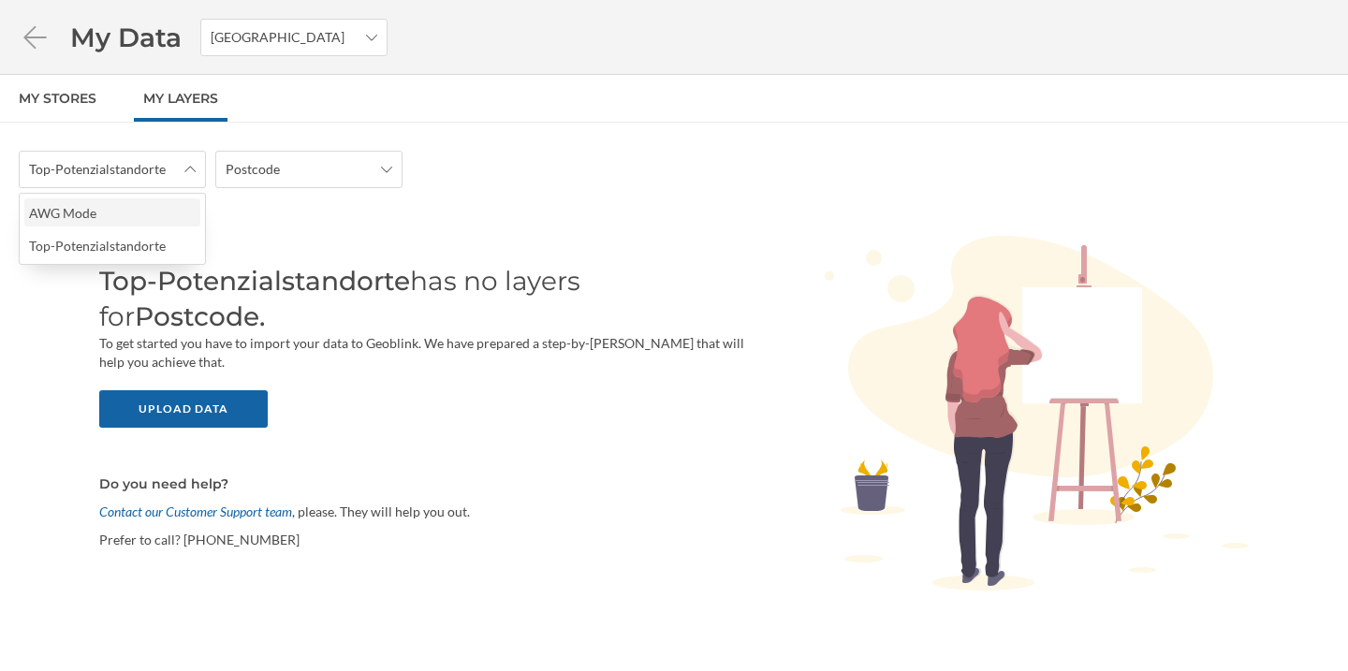
click at [177, 221] on div "AWG Mode" at bounding box center [111, 213] width 165 height 20
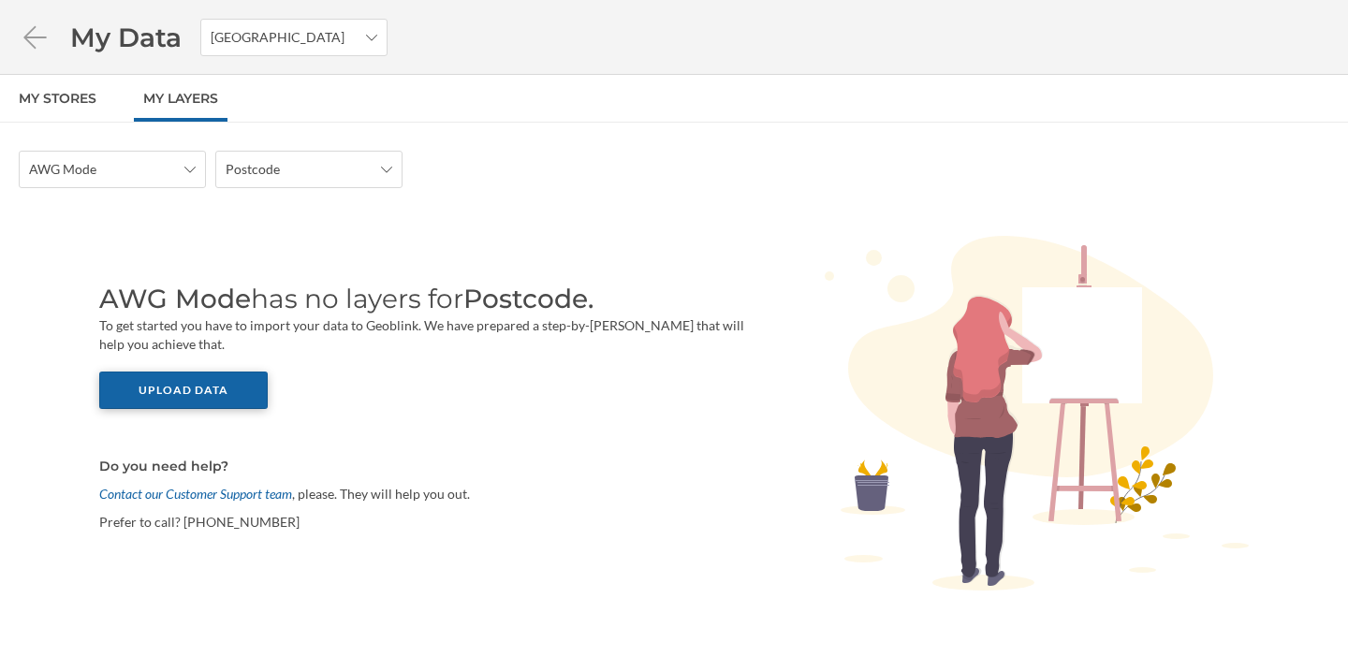
click at [212, 397] on div "Upload data" at bounding box center [183, 390] width 168 height 37
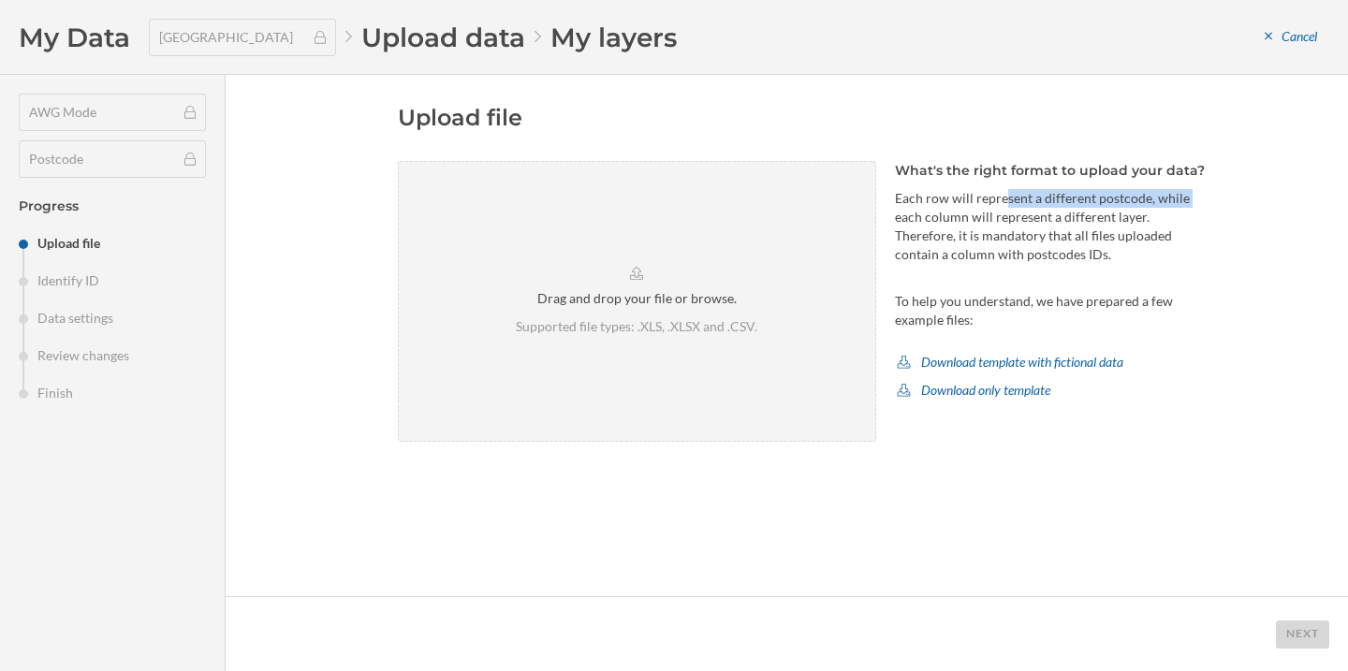
drag, startPoint x: 959, startPoint y: 197, endPoint x: 1139, endPoint y: 199, distance: 179.7
click at [1139, 199] on p "Each row will represent a different postcode, while each column will represent …" at bounding box center [1052, 226] width 314 height 75
drag, startPoint x: 922, startPoint y: 260, endPoint x: 1002, endPoint y: 257, distance: 79.6
click at [1002, 257] on p "Each row will represent a different postcode, while each column will represent …" at bounding box center [1052, 226] width 314 height 75
click at [1035, 291] on aside "What's the right format to upload your data? Each row will represent a differen…" at bounding box center [1052, 301] width 314 height 281
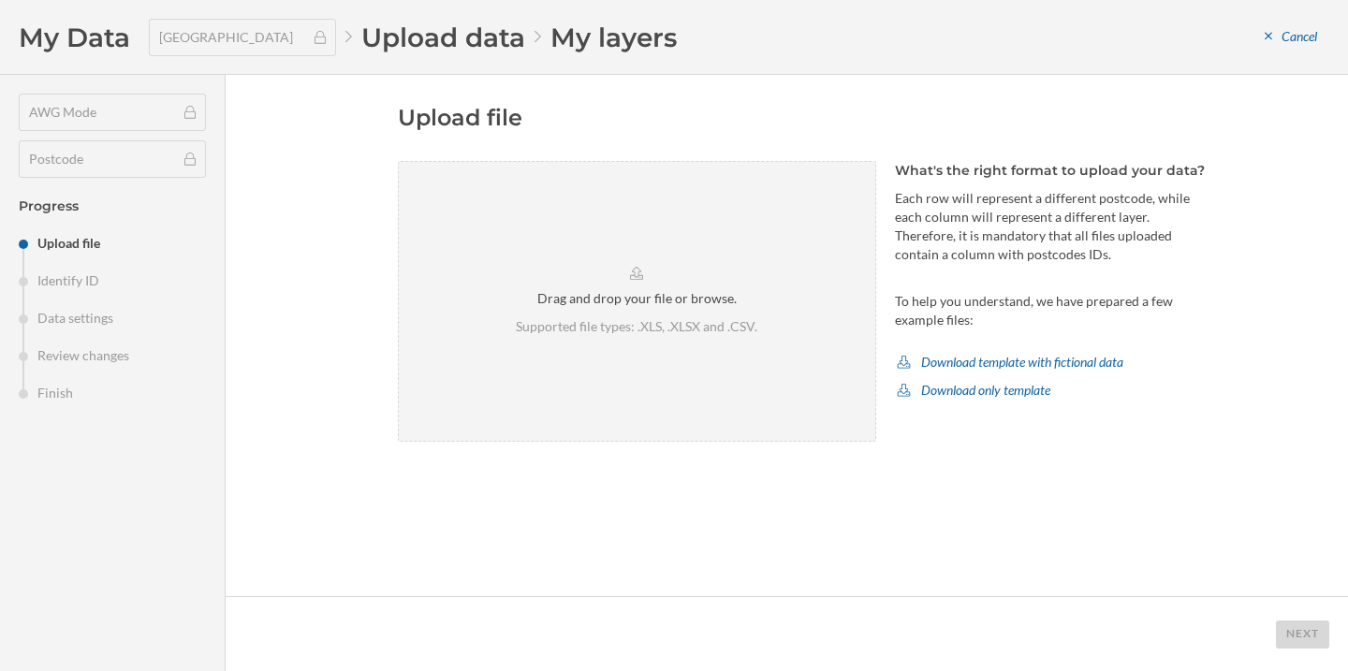
drag, startPoint x: 929, startPoint y: 256, endPoint x: 1018, endPoint y: 261, distance: 90.0
click at [1018, 261] on p "Each row will represent a different postcode, while each column will represent …" at bounding box center [1052, 226] width 314 height 75
